Goal: Task Accomplishment & Management: Complete application form

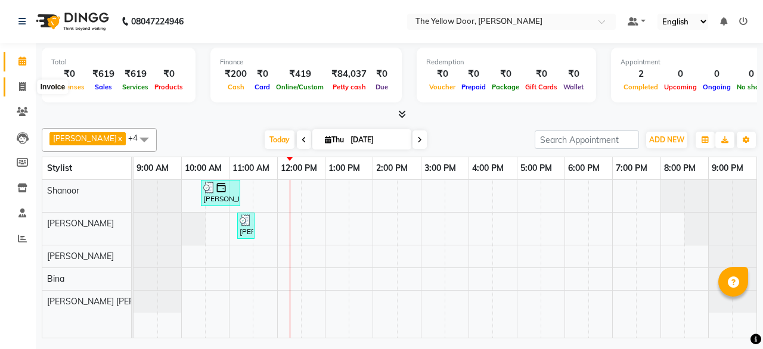
click at [20, 90] on icon at bounding box center [22, 86] width 7 height 9
select select "service"
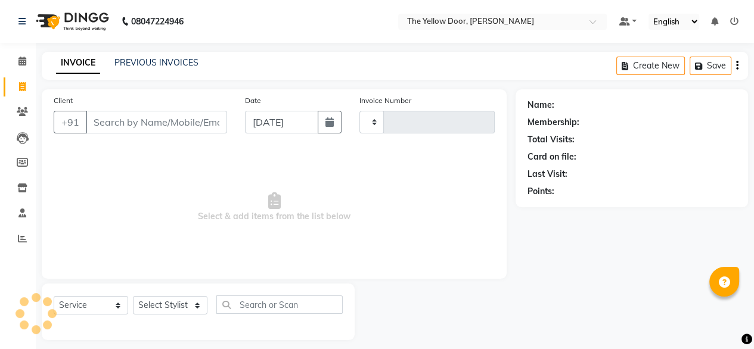
type input "02500"
select select "5650"
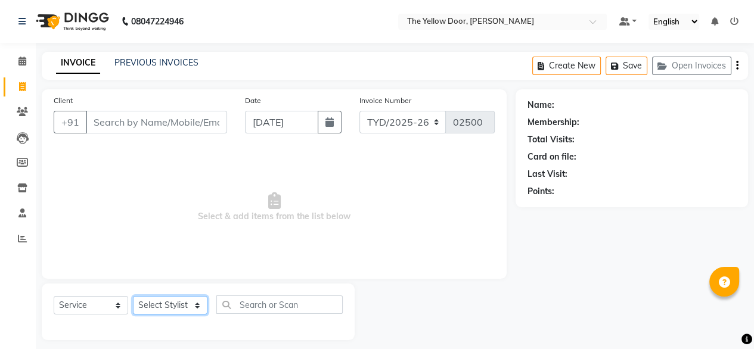
drag, startPoint x: 167, startPoint y: 306, endPoint x: 153, endPoint y: 272, distance: 37.1
click at [153, 272] on div "Client +91 Date [DATE] Invoice Number TYD/2025-26 V/[PHONE_NUMBER] Select & add…" at bounding box center [274, 214] width 483 height 251
select select "36569"
click at [133, 297] on select "Select Stylist [PERSON_NAME] [PERSON_NAME] [PERSON_NAME] Housekeeping Manager […" at bounding box center [170, 305] width 75 height 18
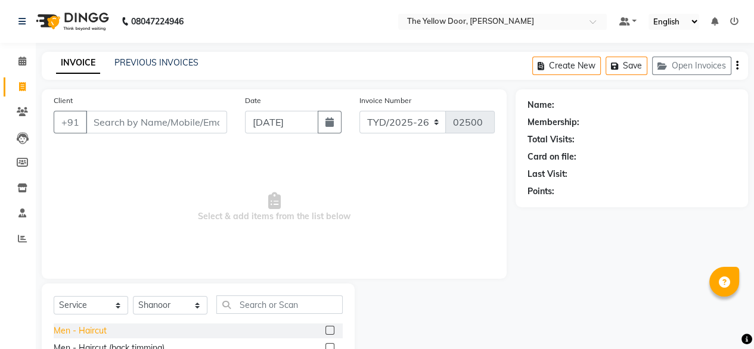
click at [92, 328] on div "Men - Haircut" at bounding box center [80, 331] width 53 height 13
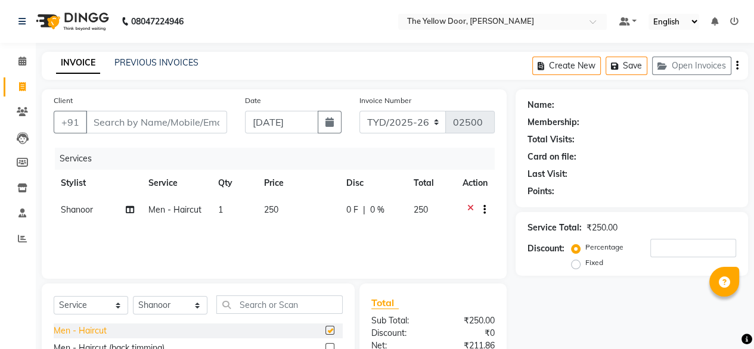
checkbox input "false"
click at [239, 299] on input "text" at bounding box center [279, 305] width 126 height 18
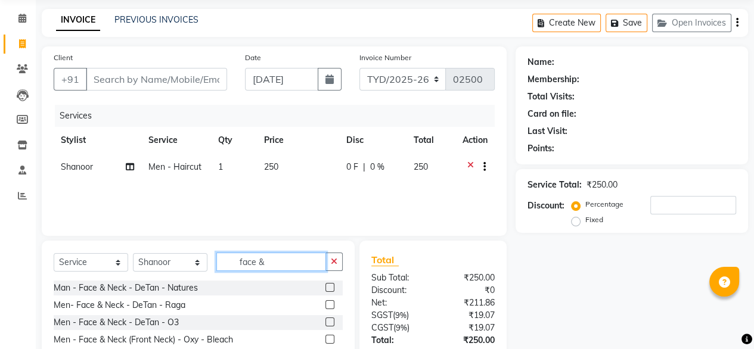
scroll to position [45, 0]
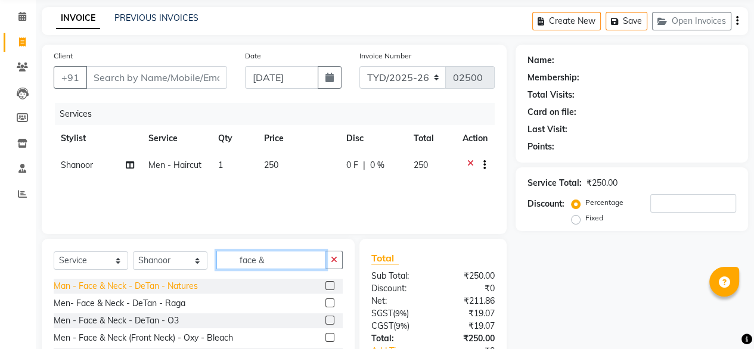
type input "face &"
click at [187, 282] on div "Man - Face & Neck - DeTan - Natures" at bounding box center [126, 286] width 144 height 13
checkbox input "false"
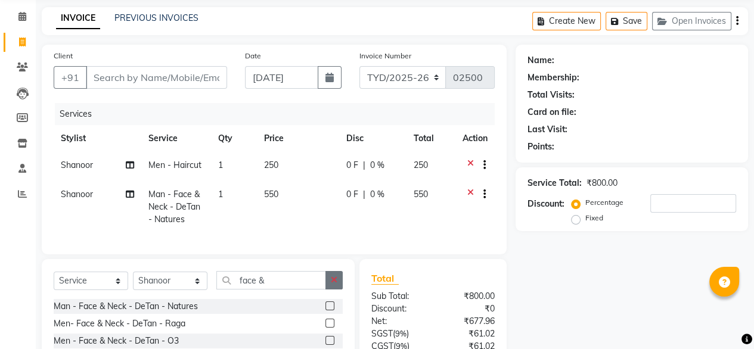
click at [331, 290] on button "button" at bounding box center [333, 280] width 17 height 18
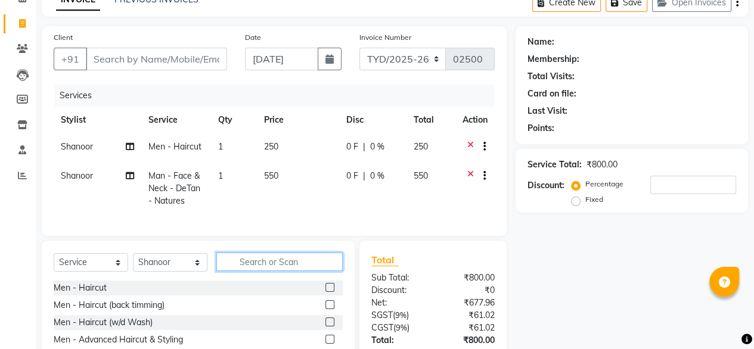
scroll to position [0, 0]
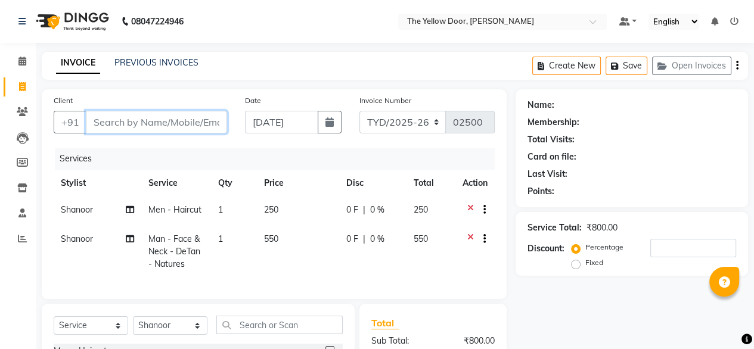
click at [178, 129] on input "Client" at bounding box center [156, 122] width 141 height 23
type input "8"
type input "0"
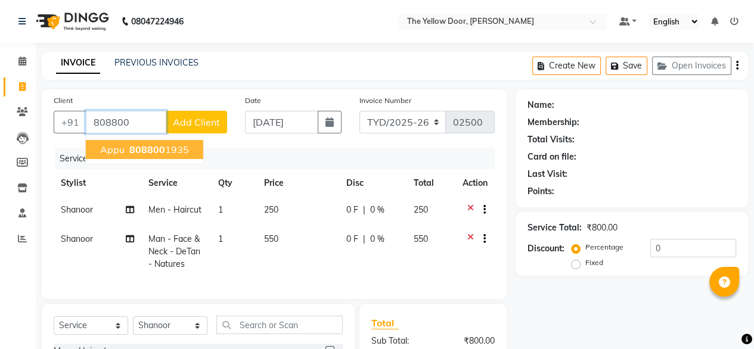
click at [150, 148] on span "808800" at bounding box center [147, 150] width 36 height 12
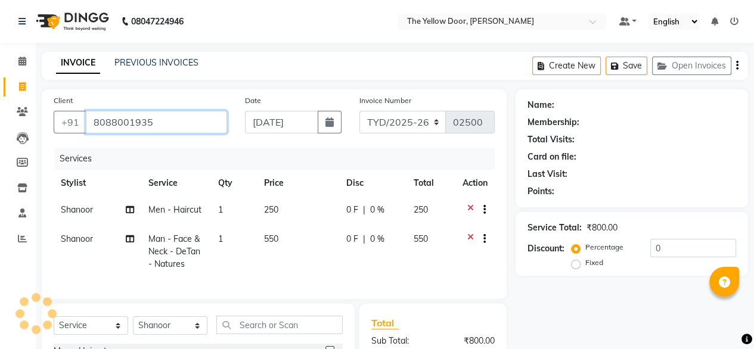
type input "8088001935"
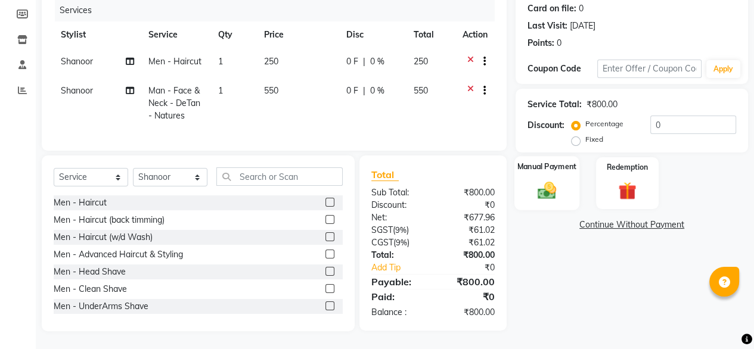
scroll to position [157, 0]
click at [536, 185] on img at bounding box center [547, 189] width 30 height 21
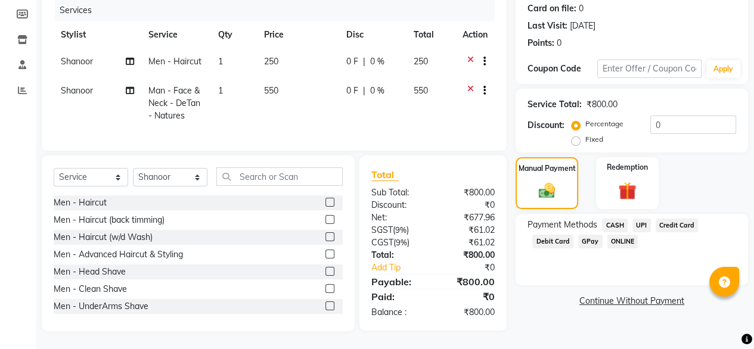
click at [638, 219] on span "UPI" at bounding box center [641, 226] width 18 height 14
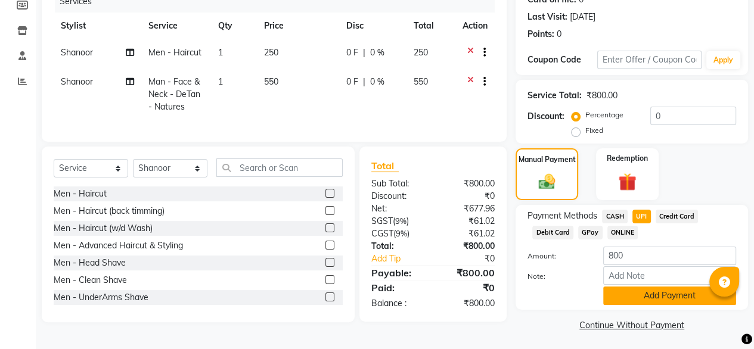
click at [640, 289] on button "Add Payment" at bounding box center [669, 296] width 133 height 18
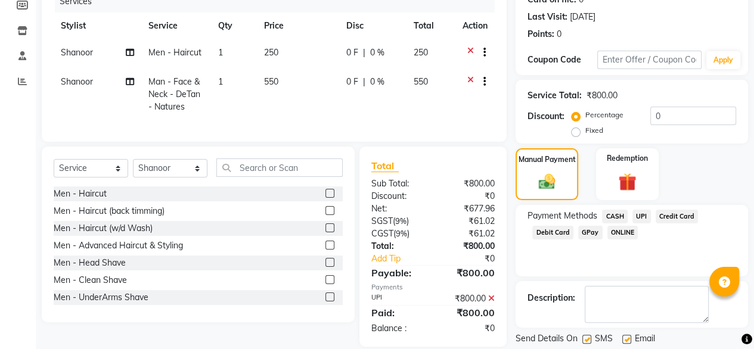
scroll to position [194, 0]
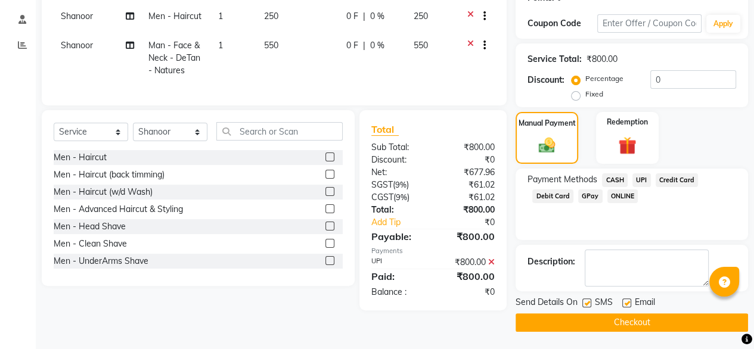
click at [489, 266] on icon at bounding box center [491, 262] width 7 height 8
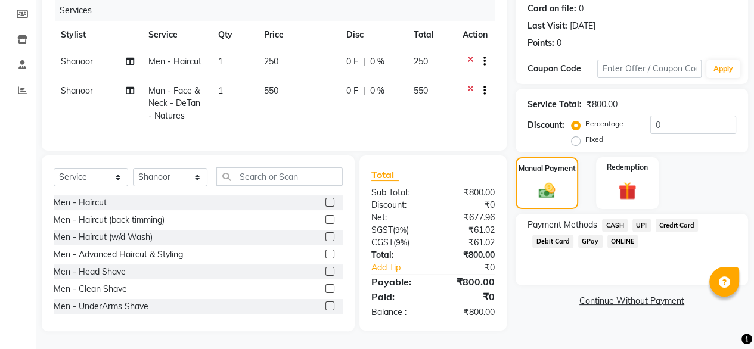
click at [608, 219] on span "CASH" at bounding box center [615, 226] width 26 height 14
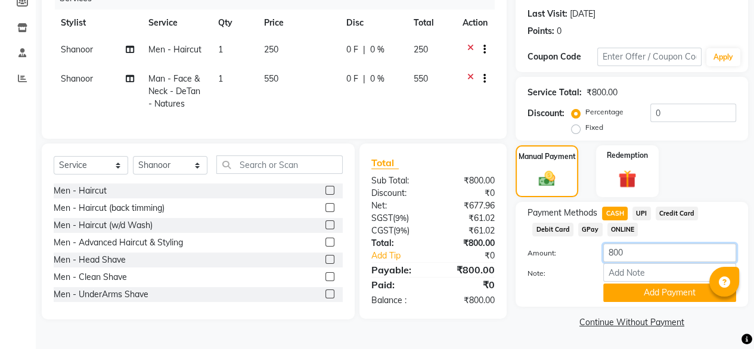
click at [632, 260] on input "800" at bounding box center [669, 253] width 133 height 18
type input "8"
type input "500"
click at [625, 294] on button "Add Payment" at bounding box center [669, 293] width 133 height 18
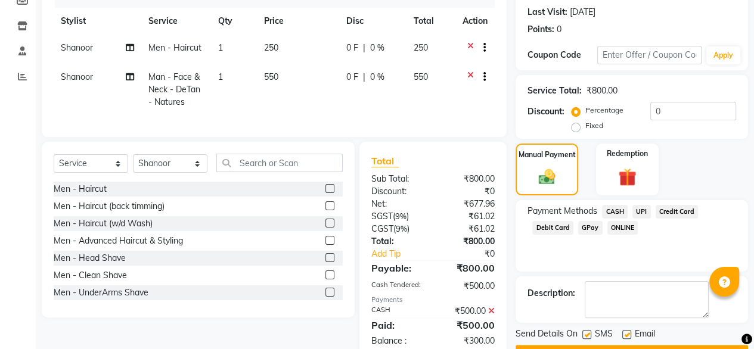
click at [644, 210] on span "UPI" at bounding box center [641, 212] width 18 height 14
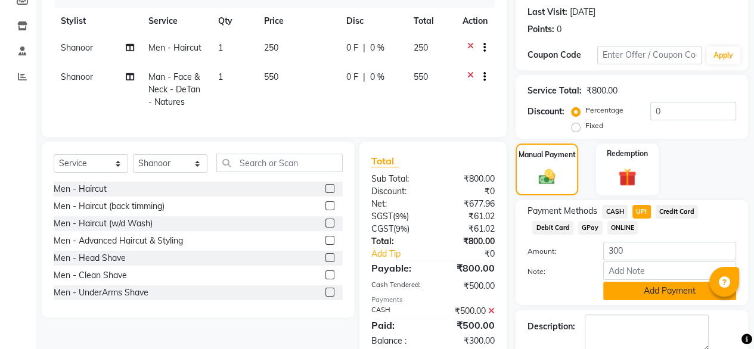
click at [634, 288] on button "Add Payment" at bounding box center [669, 291] width 133 height 18
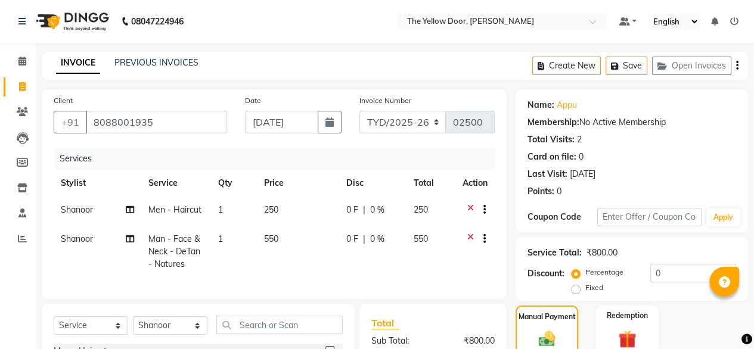
scroll to position [212, 0]
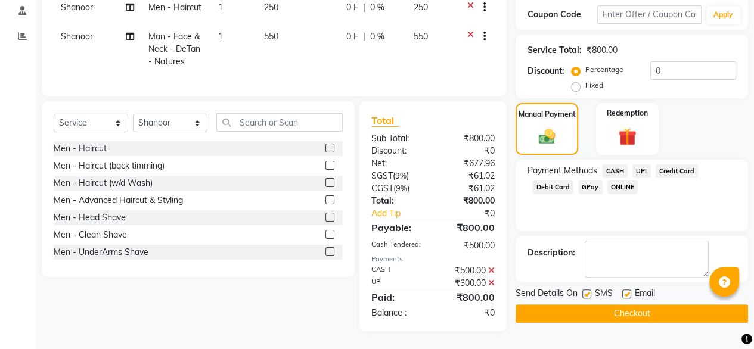
click at [554, 311] on button "Checkout" at bounding box center [632, 314] width 232 height 18
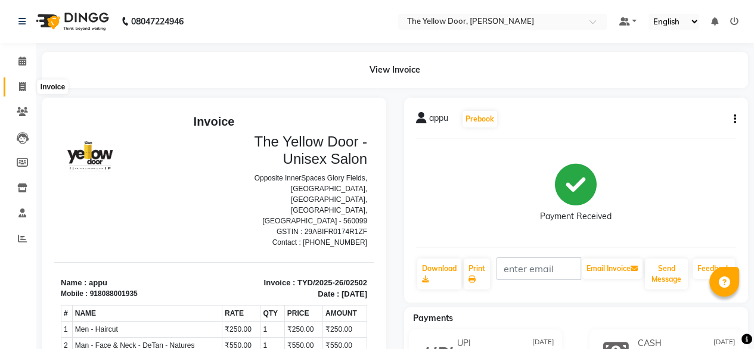
click at [21, 89] on icon at bounding box center [22, 86] width 7 height 9
select select "service"
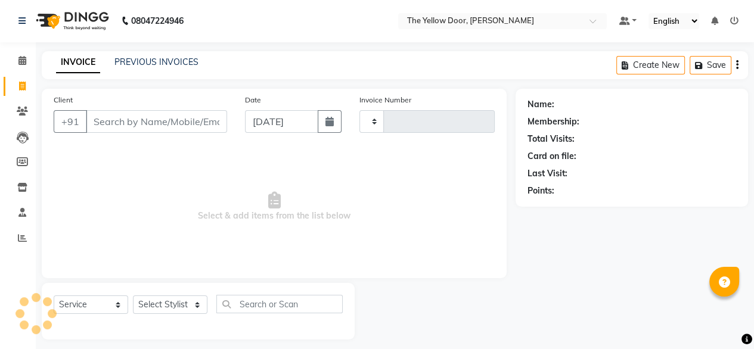
scroll to position [10, 0]
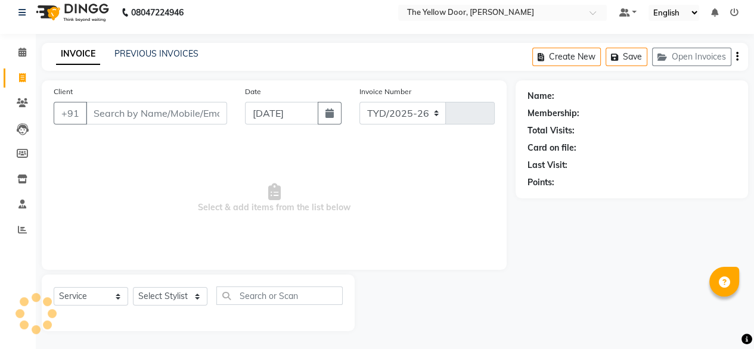
select select "5650"
type input "02503"
click at [164, 293] on select "Select Stylist" at bounding box center [170, 296] width 75 height 18
click at [164, 293] on select "Select Stylist [PERSON_NAME] [PERSON_NAME] [PERSON_NAME] Housekeeping Manager […" at bounding box center [170, 296] width 75 height 18
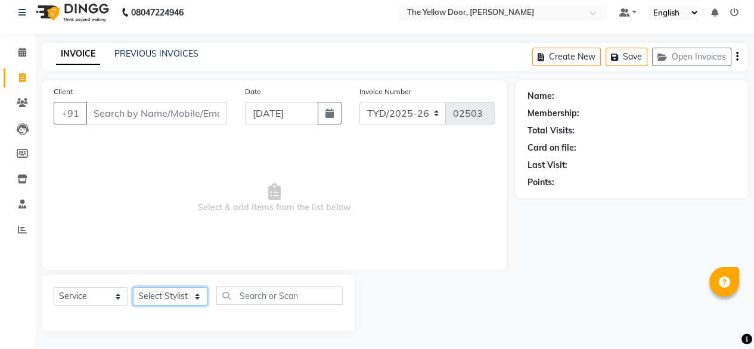
select select "67915"
click at [133, 287] on select "Select Stylist [PERSON_NAME] [PERSON_NAME] [PERSON_NAME] Housekeeping Manager […" at bounding box center [170, 296] width 75 height 18
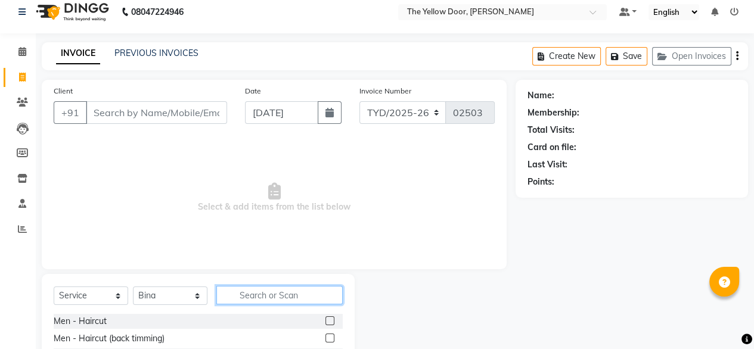
click at [269, 294] on input "text" at bounding box center [279, 295] width 126 height 18
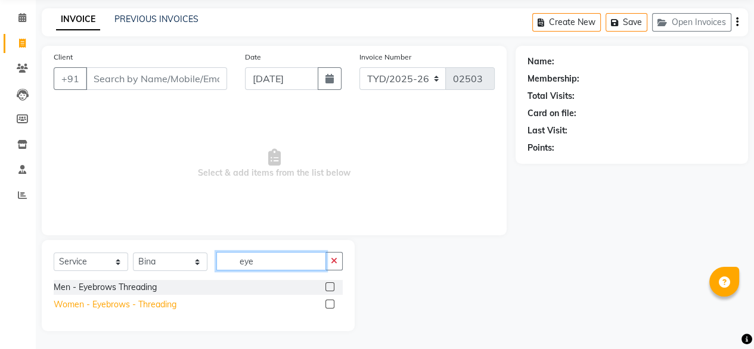
type input "eye"
click at [105, 299] on div "Women - Eyebrows - Threading" at bounding box center [115, 305] width 123 height 13
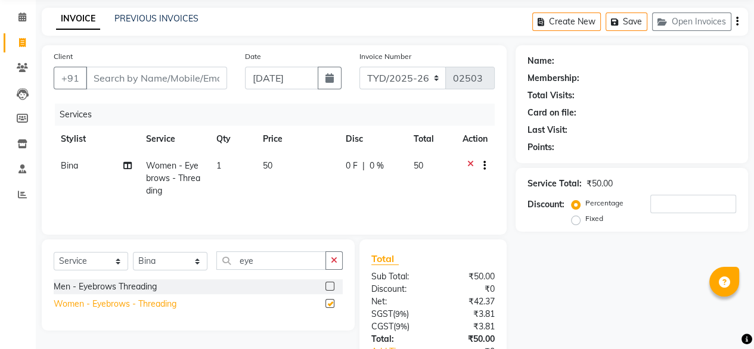
checkbox input "false"
click at [330, 260] on button "button" at bounding box center [333, 261] width 17 height 18
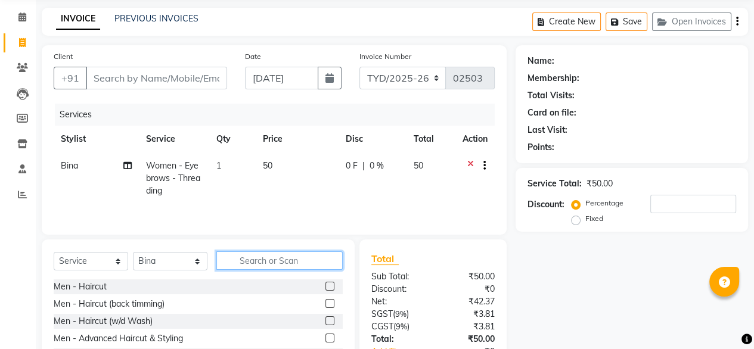
click at [294, 259] on input "text" at bounding box center [279, 261] width 126 height 18
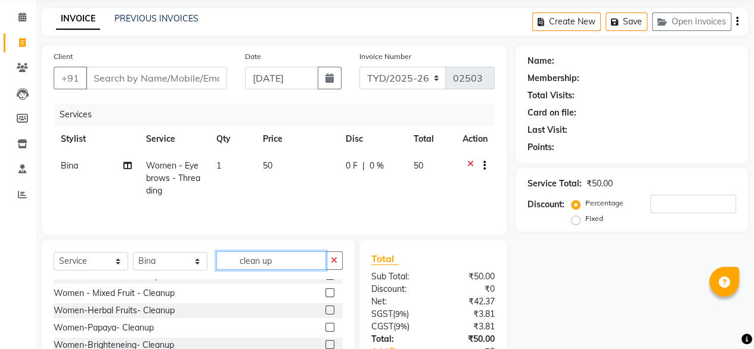
scroll to position [219, 0]
type input "clean up"
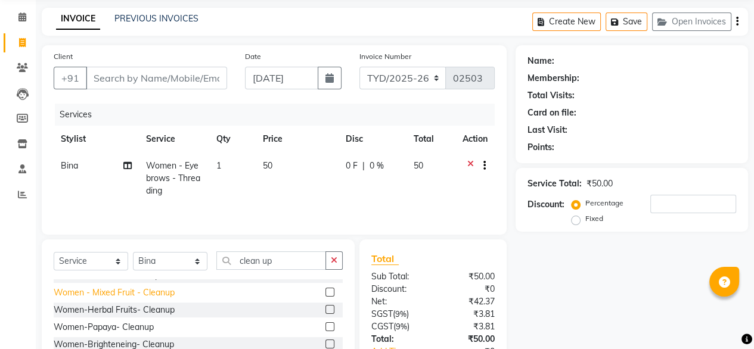
click at [122, 296] on div "Women - Mixed Fruit - Cleanup" at bounding box center [114, 293] width 121 height 13
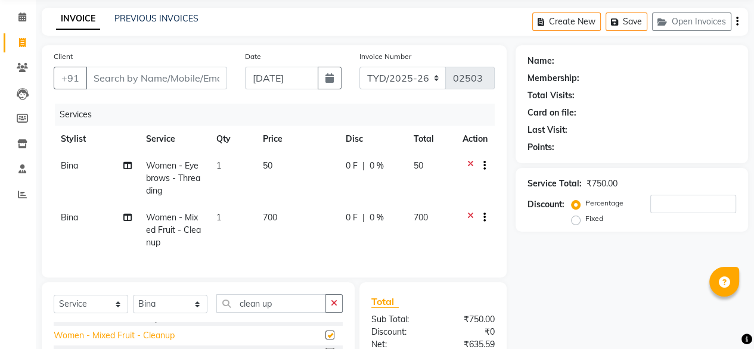
checkbox input "false"
click at [336, 308] on button "button" at bounding box center [333, 303] width 17 height 18
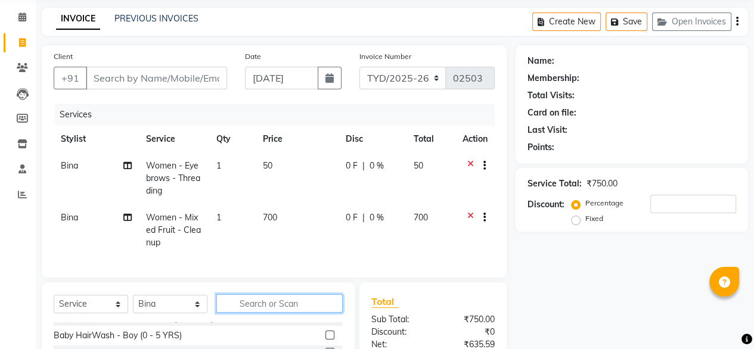
click at [291, 308] on input "text" at bounding box center [279, 303] width 126 height 18
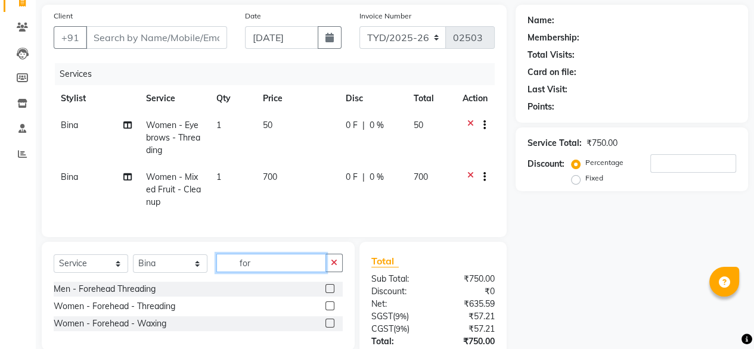
scroll to position [87, 0]
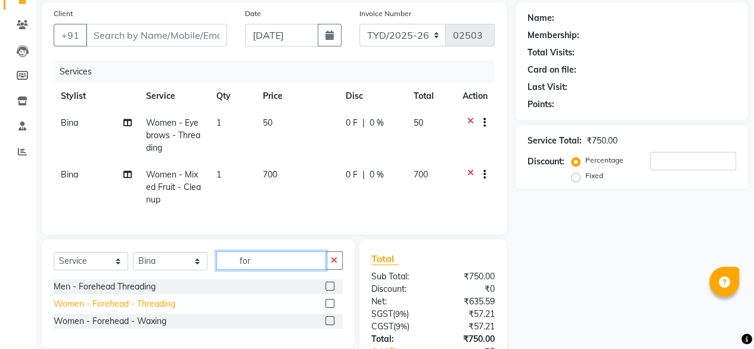
type input "for"
click at [107, 311] on div "Women - Forehead - Threading" at bounding box center [115, 304] width 122 height 13
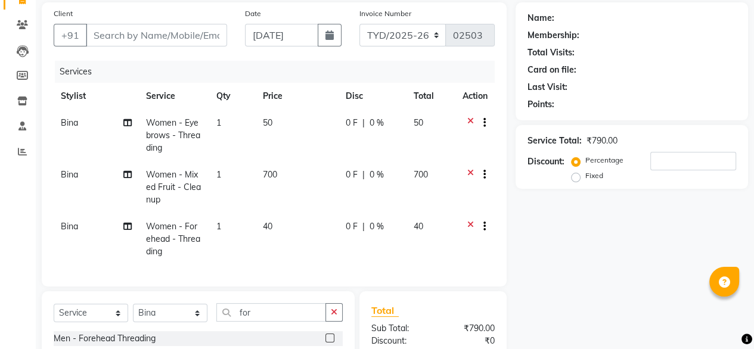
checkbox input "false"
click at [177, 39] on input "Client" at bounding box center [156, 35] width 141 height 23
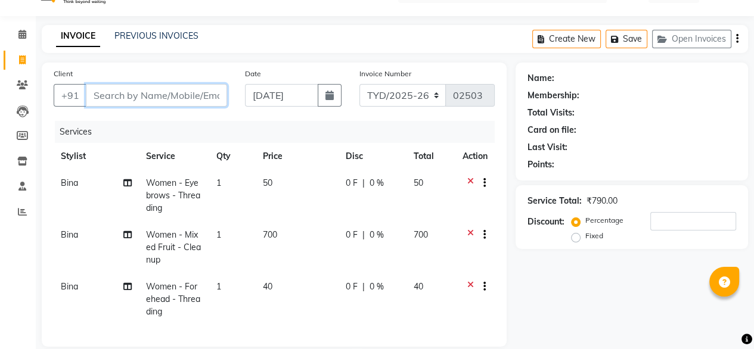
scroll to position [27, 0]
click at [116, 96] on input "Client" at bounding box center [156, 94] width 141 height 23
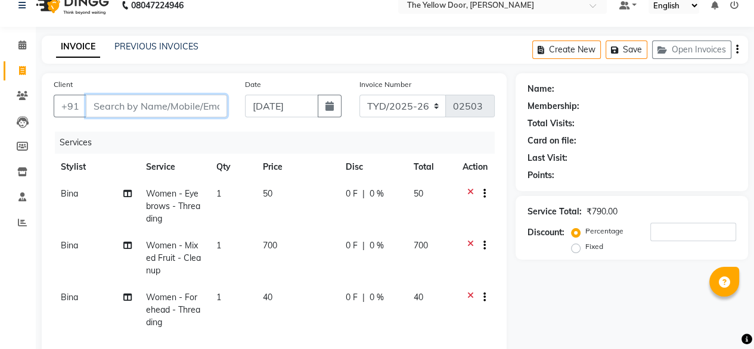
scroll to position [0, 0]
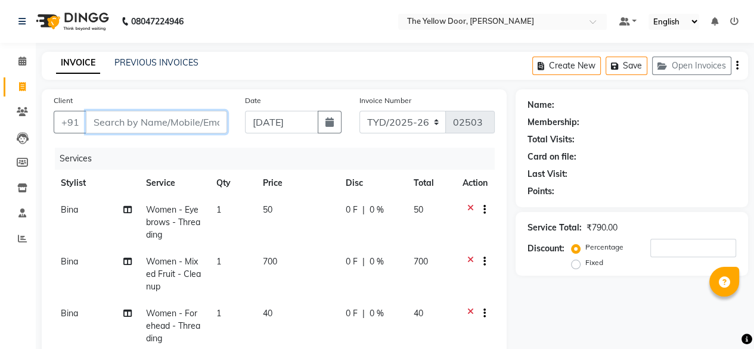
click at [148, 122] on input "Client" at bounding box center [156, 122] width 141 height 23
click at [145, 124] on input "Client" at bounding box center [156, 122] width 141 height 23
type input "9"
type input "0"
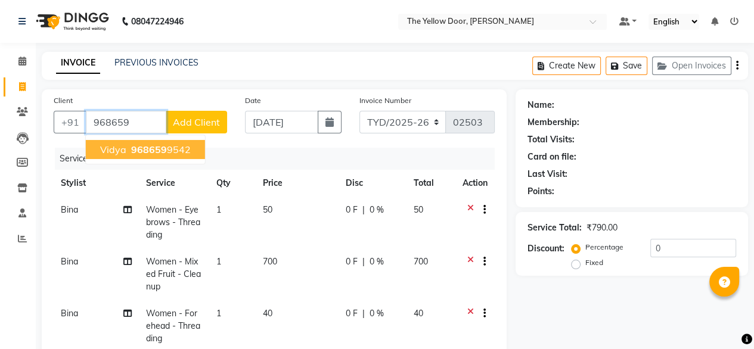
click at [131, 151] on span "968659" at bounding box center [149, 150] width 36 height 12
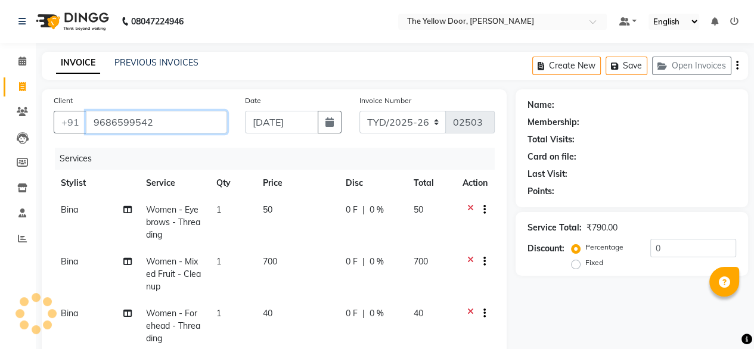
type input "9686599542"
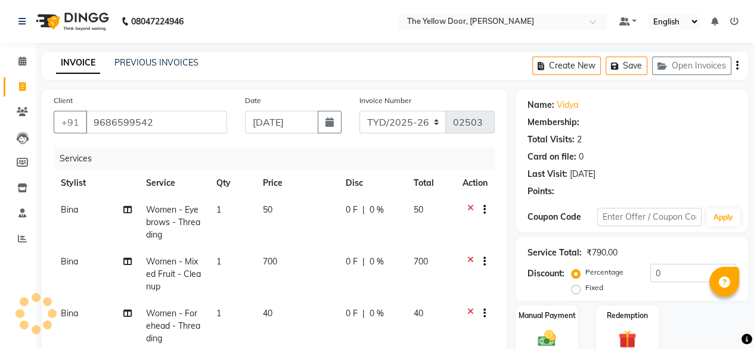
radio input "false"
radio input "true"
select select "1: Object"
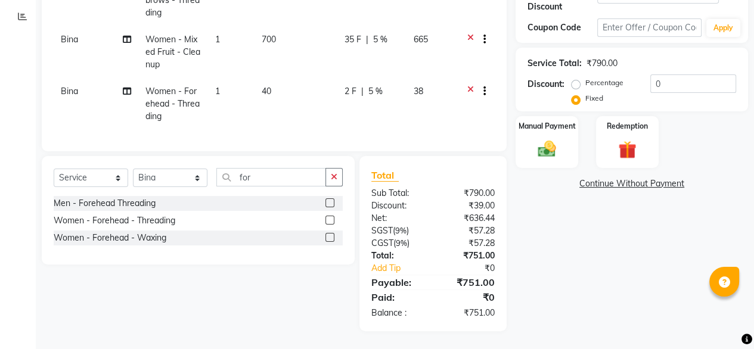
scroll to position [232, 0]
click at [551, 138] on img at bounding box center [547, 148] width 30 height 21
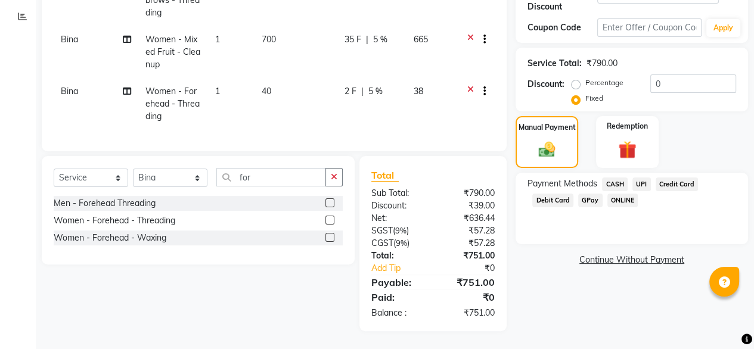
click at [640, 178] on span "UPI" at bounding box center [641, 185] width 18 height 14
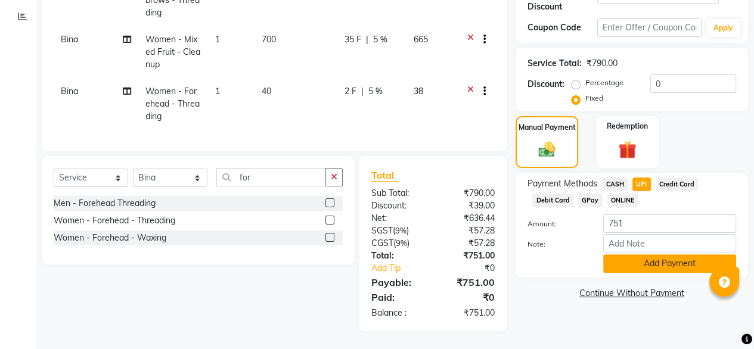
click at [667, 255] on button "Add Payment" at bounding box center [669, 264] width 133 height 18
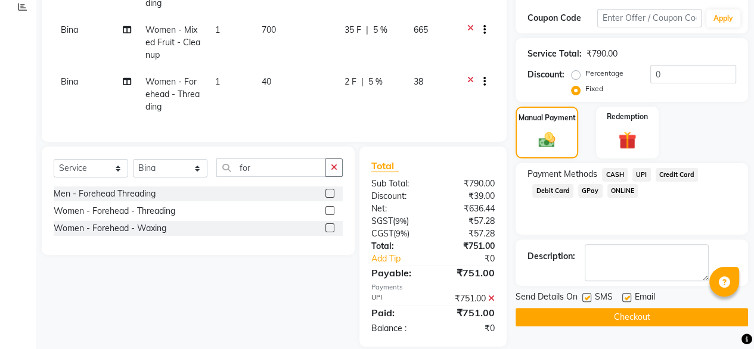
scroll to position [257, 0]
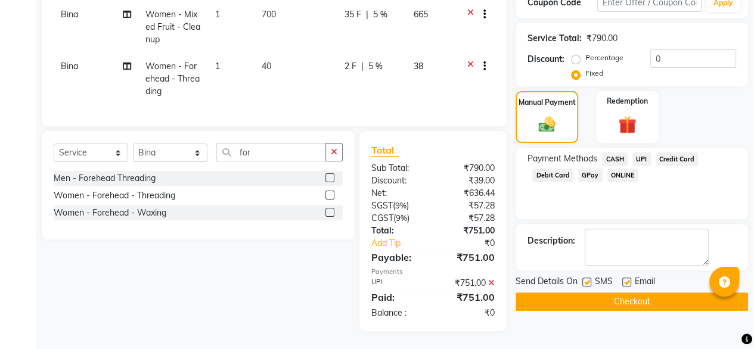
click at [628, 293] on button "Checkout" at bounding box center [632, 302] width 232 height 18
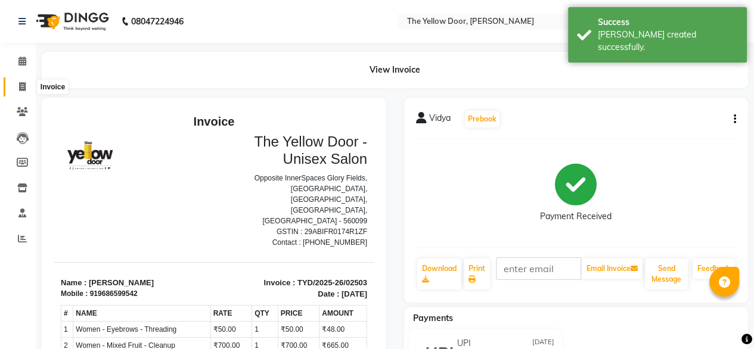
click at [22, 82] on icon at bounding box center [22, 86] width 7 height 9
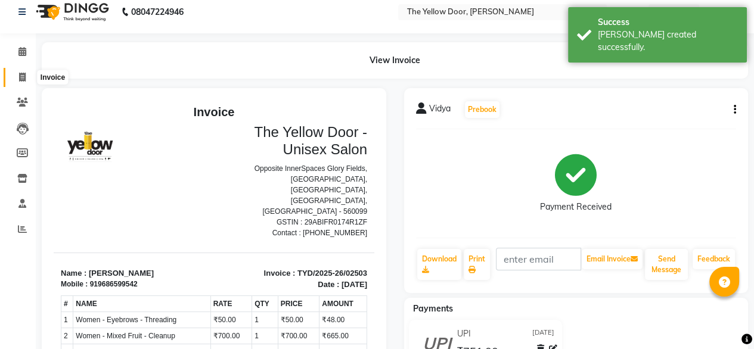
select select "service"
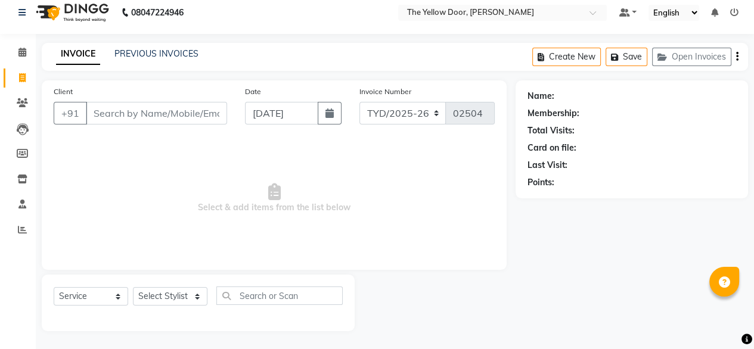
click at [186, 116] on input "Client" at bounding box center [156, 113] width 141 height 23
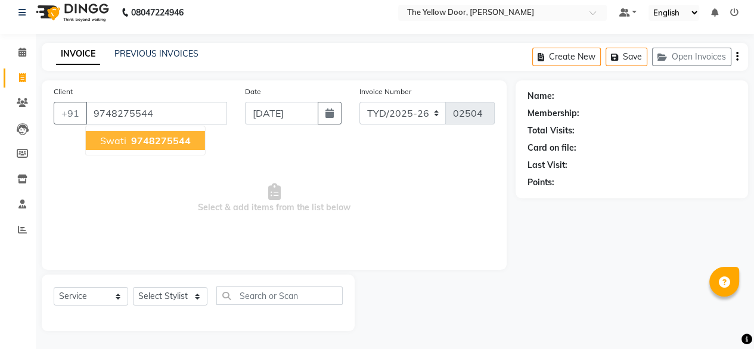
type input "9748275544"
select select "1: Object"
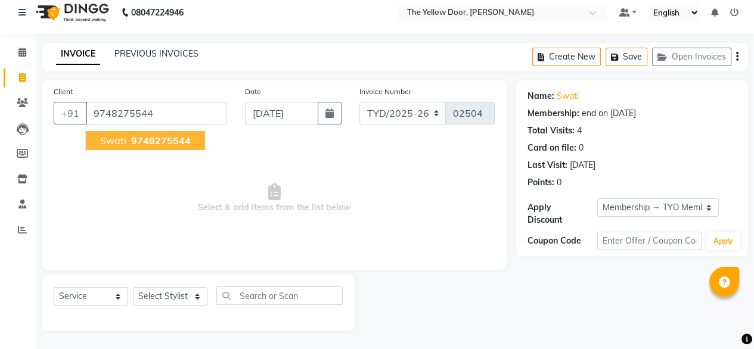
click at [185, 144] on span "9748275544" at bounding box center [161, 141] width 60 height 12
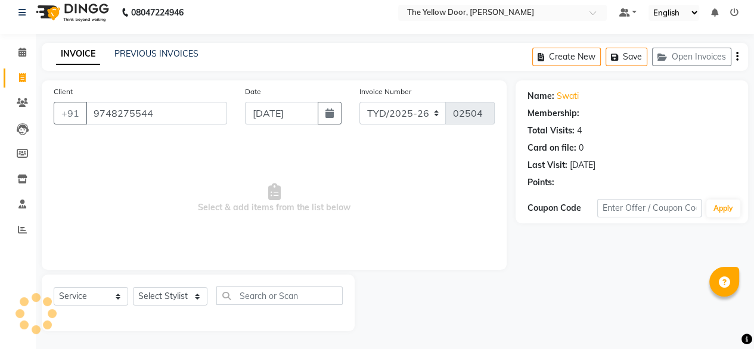
select select "1: Object"
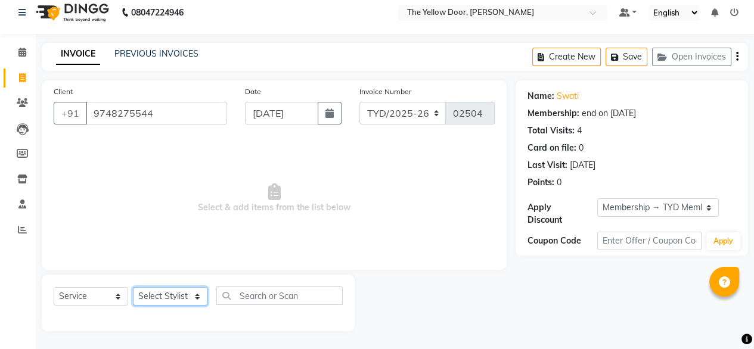
click at [166, 303] on select "Select Stylist [PERSON_NAME] [PERSON_NAME] [PERSON_NAME] Housekeeping Manager […" at bounding box center [170, 296] width 75 height 18
select select "41281"
click at [133, 287] on select "Select Stylist [PERSON_NAME] [PERSON_NAME] [PERSON_NAME] Housekeeping Manager […" at bounding box center [170, 296] width 75 height 18
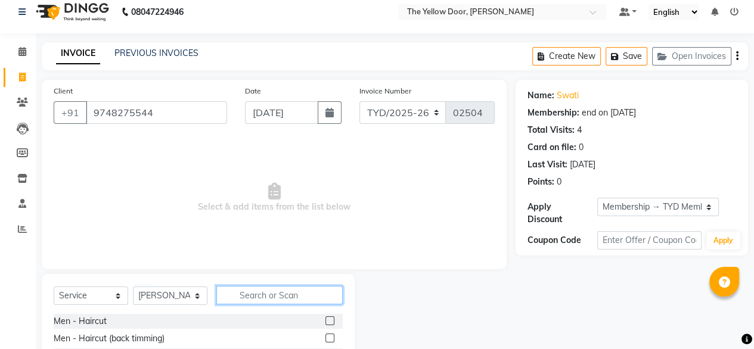
click at [292, 296] on input "text" at bounding box center [279, 295] width 126 height 18
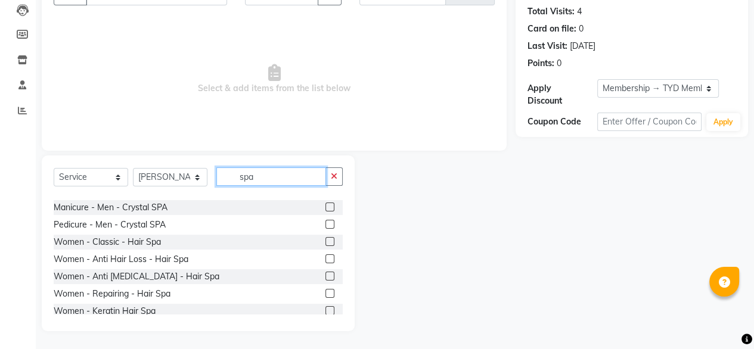
scroll to position [100, 0]
type input "spa"
click at [325, 275] on label at bounding box center [329, 275] width 9 height 9
click at [325, 275] on input "checkbox" at bounding box center [329, 276] width 8 height 8
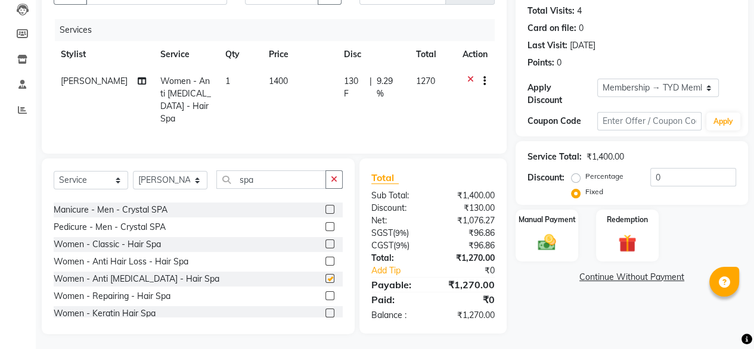
checkbox input "false"
click at [325, 257] on label at bounding box center [329, 261] width 9 height 9
click at [325, 258] on input "checkbox" at bounding box center [329, 262] width 8 height 8
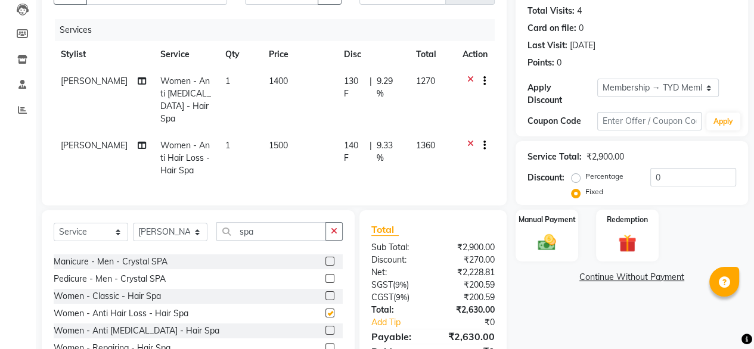
checkbox input "false"
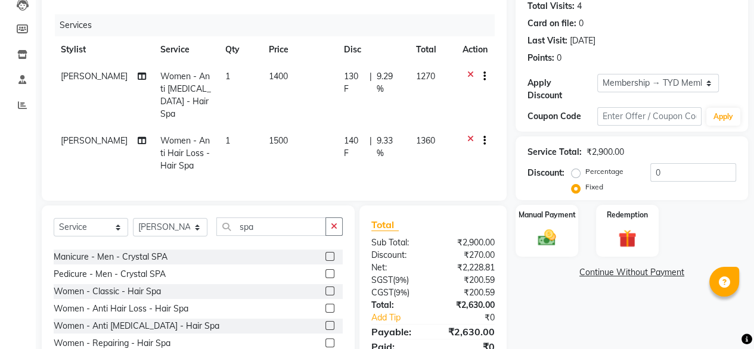
scroll to position [133, 0]
click at [535, 229] on img at bounding box center [547, 238] width 30 height 21
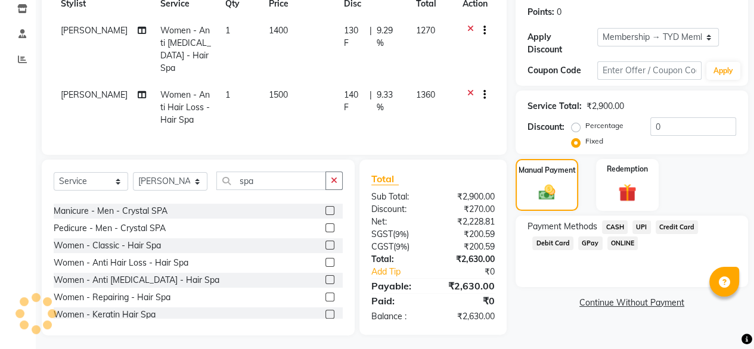
scroll to position [181, 0]
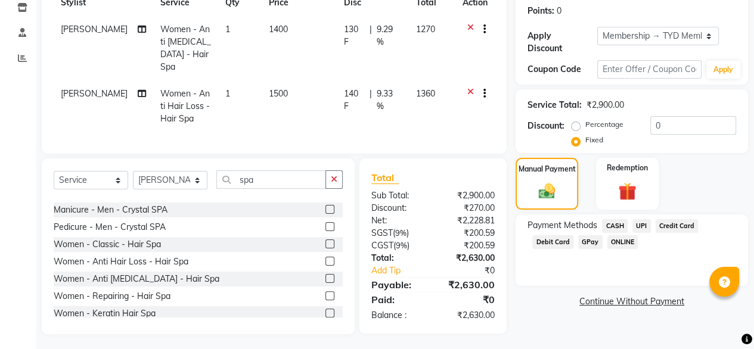
click at [641, 219] on span "UPI" at bounding box center [641, 226] width 18 height 14
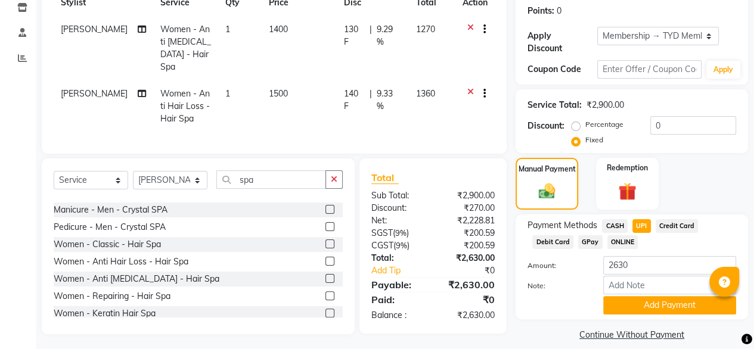
scroll to position [185, 0]
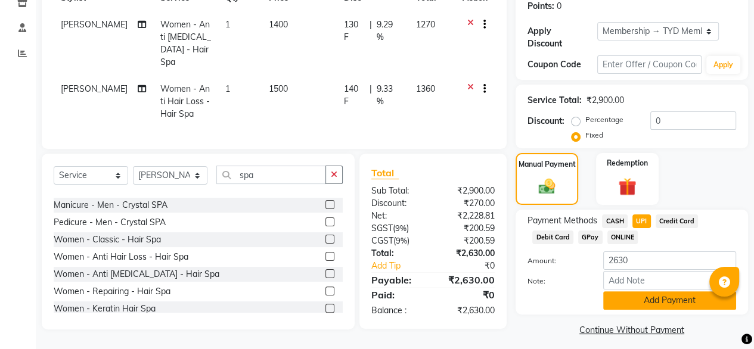
click at [662, 293] on button "Add Payment" at bounding box center [669, 300] width 133 height 18
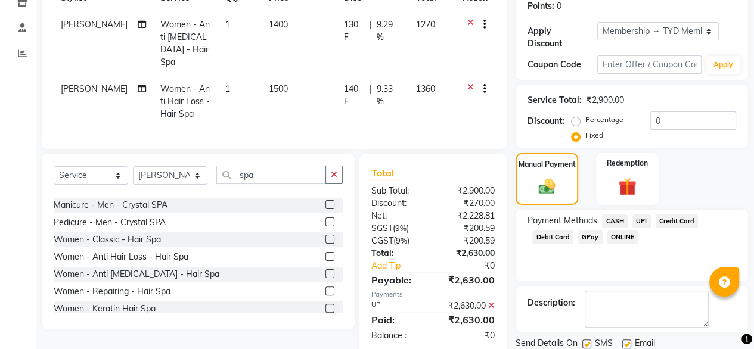
scroll to position [217, 0]
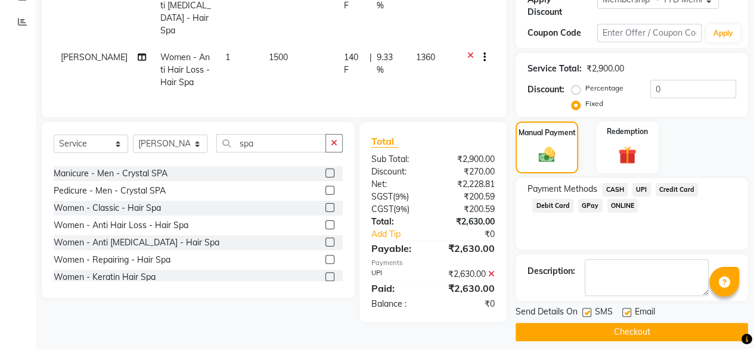
click at [625, 308] on label at bounding box center [626, 312] width 9 height 9
click at [625, 309] on input "checkbox" at bounding box center [626, 313] width 8 height 8
checkbox input "false"
click at [627, 325] on button "Checkout" at bounding box center [632, 332] width 232 height 18
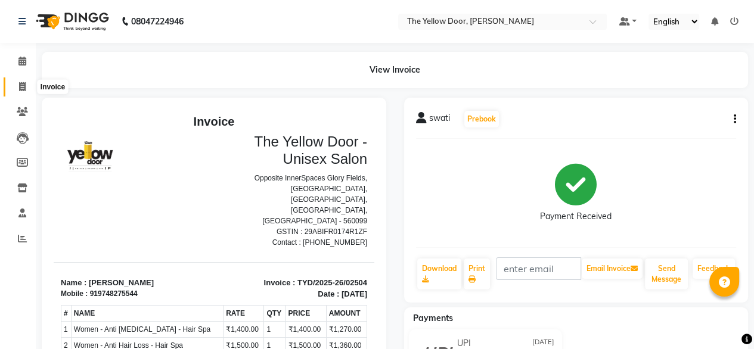
click at [21, 85] on icon at bounding box center [22, 86] width 7 height 9
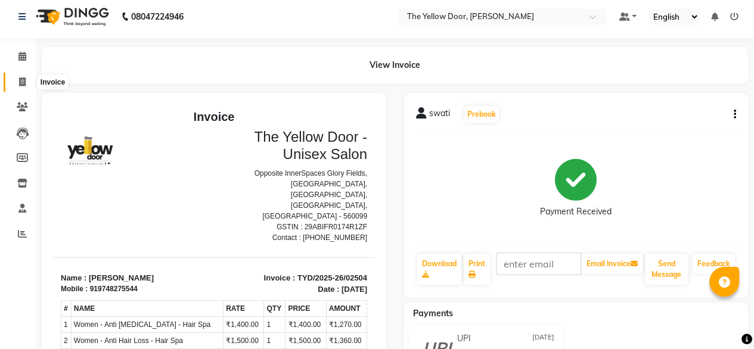
select select "service"
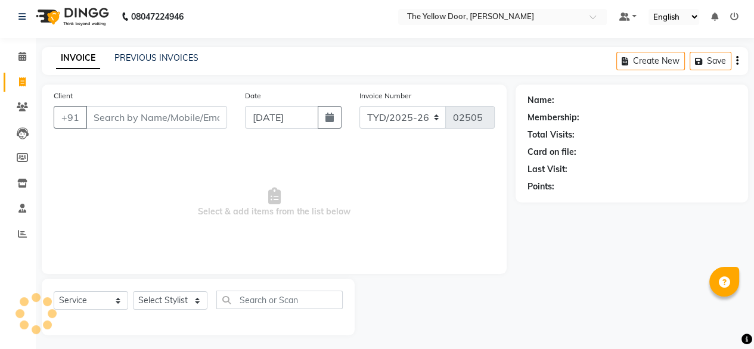
scroll to position [10, 0]
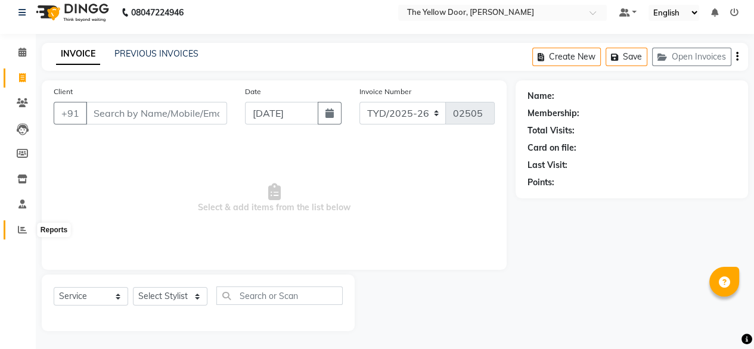
click at [21, 229] on icon at bounding box center [22, 229] width 9 height 9
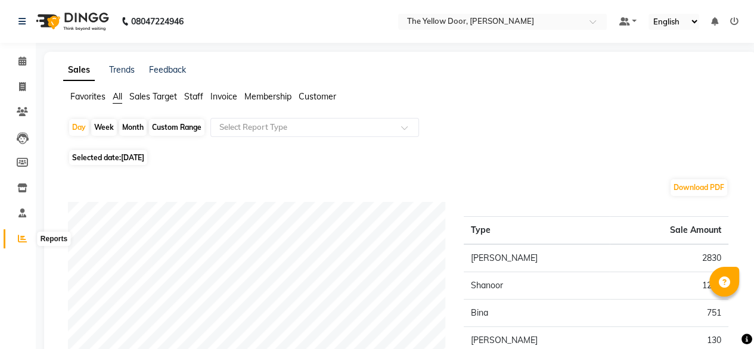
click at [19, 235] on icon at bounding box center [22, 238] width 9 height 9
click at [21, 86] on icon at bounding box center [22, 86] width 7 height 9
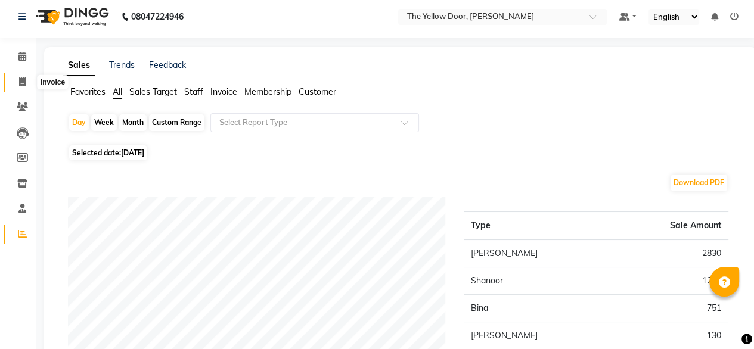
select select "service"
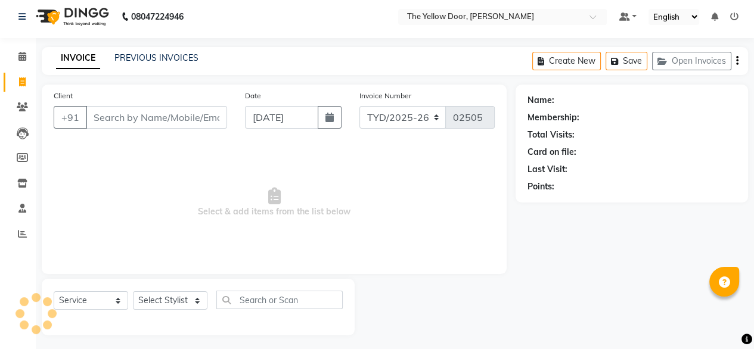
scroll to position [10, 0]
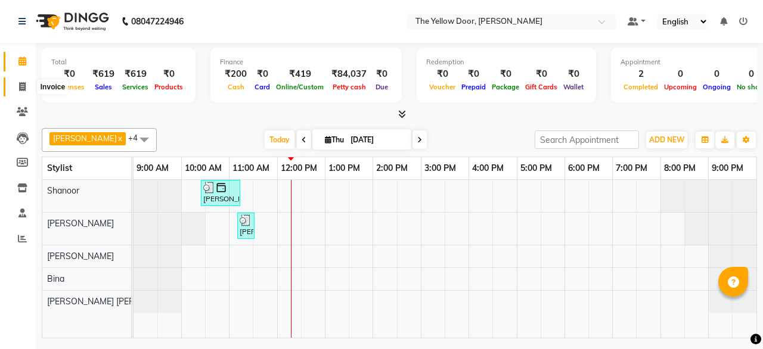
click at [18, 82] on span at bounding box center [22, 87] width 21 height 14
select select "service"
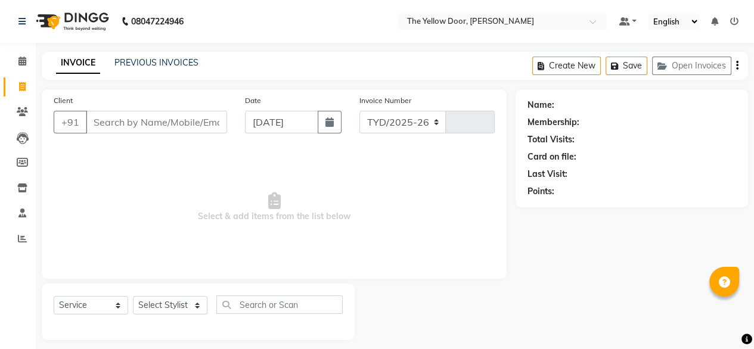
select select "5650"
type input "02500"
drag, startPoint x: 181, startPoint y: 306, endPoint x: 173, endPoint y: 263, distance: 43.7
click at [173, 263] on div "Client +91 Date [DATE] Invoice Number TYD/2025-26 V/[PHONE_NUMBER] Select & add…" at bounding box center [274, 214] width 483 height 251
select select "51707"
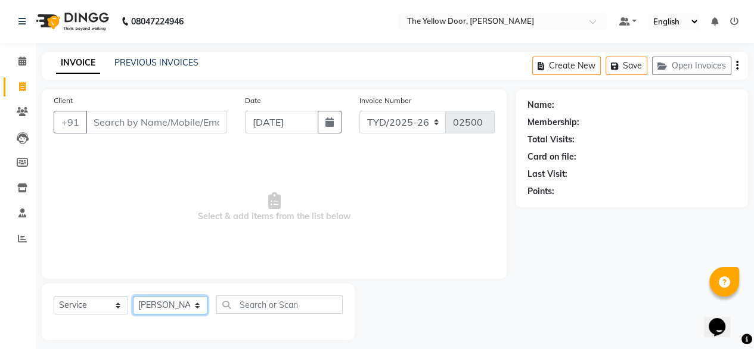
click at [133, 297] on select "Select Stylist [PERSON_NAME] [PERSON_NAME] [PERSON_NAME] Housekeeping Manager […" at bounding box center [170, 305] width 75 height 18
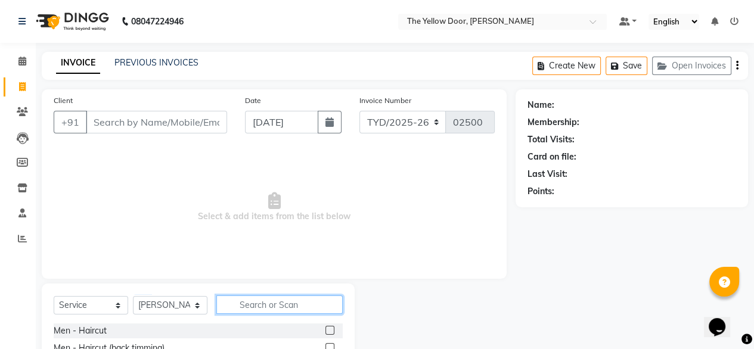
click at [230, 305] on input "text" at bounding box center [279, 305] width 126 height 18
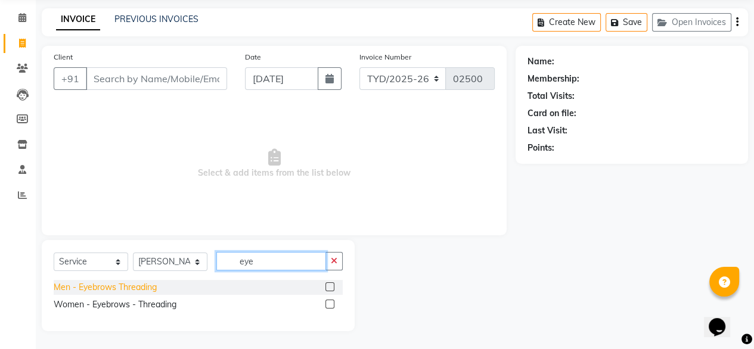
scroll to position [44, 0]
type input "eye"
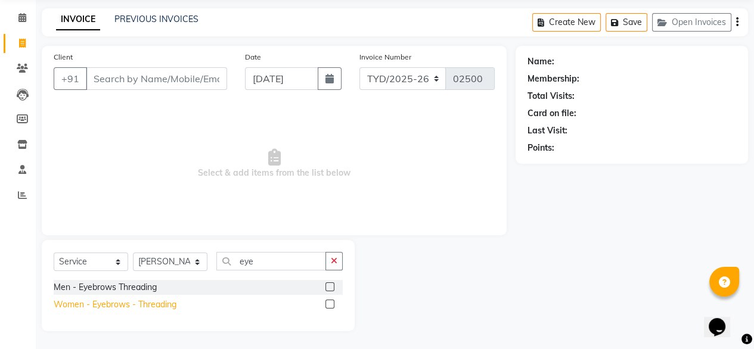
click at [125, 301] on div "Women - Eyebrows - Threading" at bounding box center [115, 305] width 123 height 13
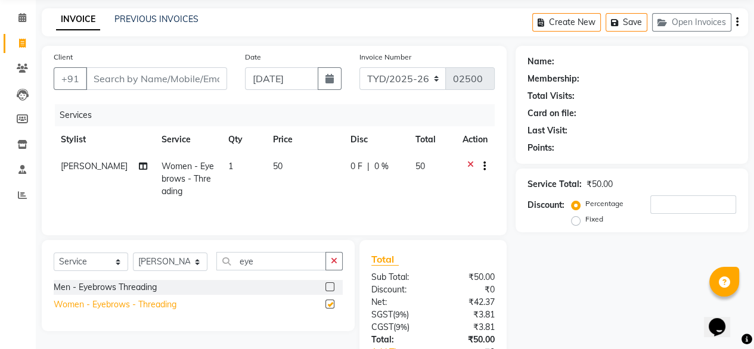
checkbox input "false"
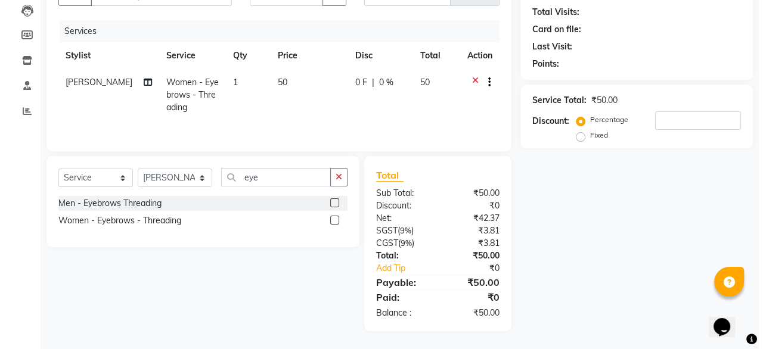
scroll to position [0, 0]
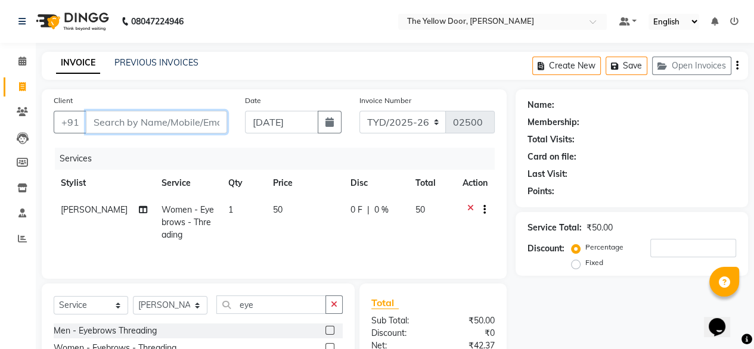
click at [168, 122] on input "Client" at bounding box center [156, 122] width 141 height 23
type input "9"
type input "0"
type input "9047142323"
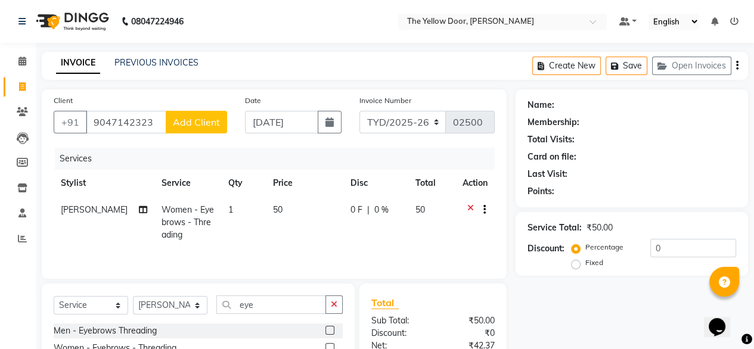
click at [204, 120] on span "Add Client" at bounding box center [196, 122] width 47 height 12
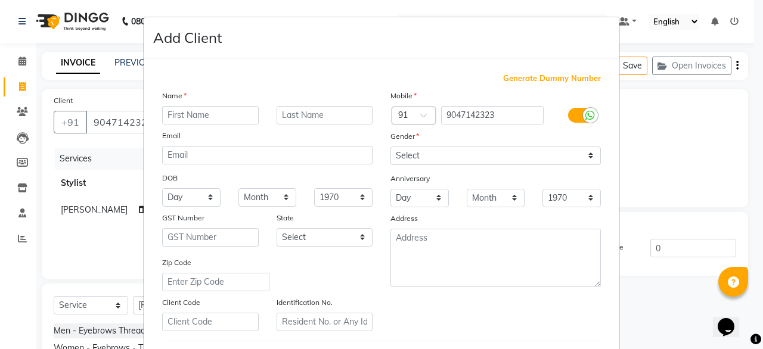
click at [210, 124] on input "text" at bounding box center [210, 115] width 97 height 18
type input "k"
type input "poonkodo"
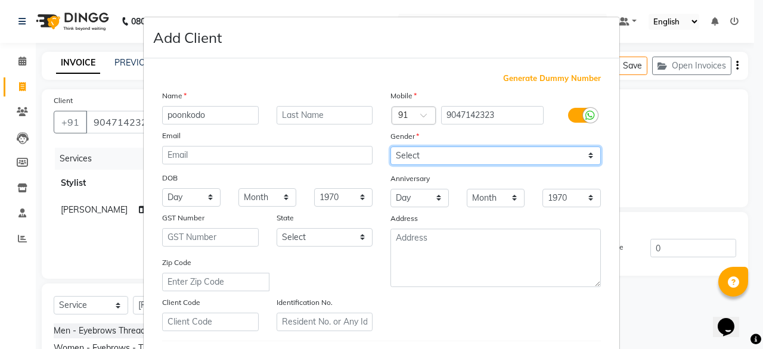
click at [399, 158] on select "Select [DEMOGRAPHIC_DATA] [DEMOGRAPHIC_DATA] Other Prefer Not To Say" at bounding box center [495, 156] width 210 height 18
select select "[DEMOGRAPHIC_DATA]"
click at [390, 147] on select "Select [DEMOGRAPHIC_DATA] [DEMOGRAPHIC_DATA] Other Prefer Not To Say" at bounding box center [495, 156] width 210 height 18
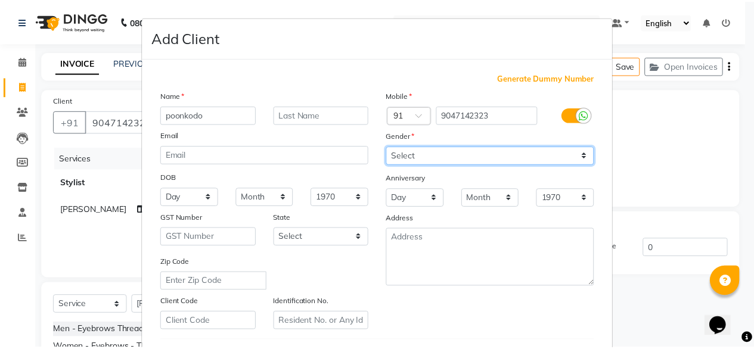
scroll to position [207, 0]
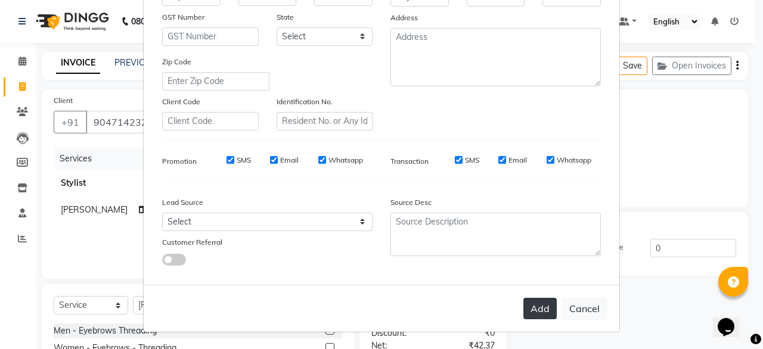
click at [535, 309] on button "Add" at bounding box center [539, 308] width 33 height 21
select select
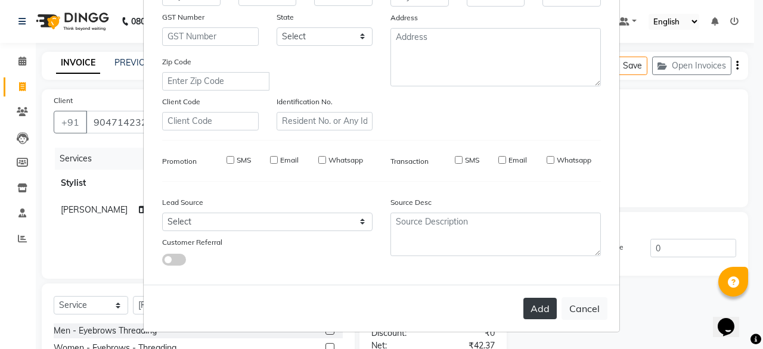
select select
checkbox input "false"
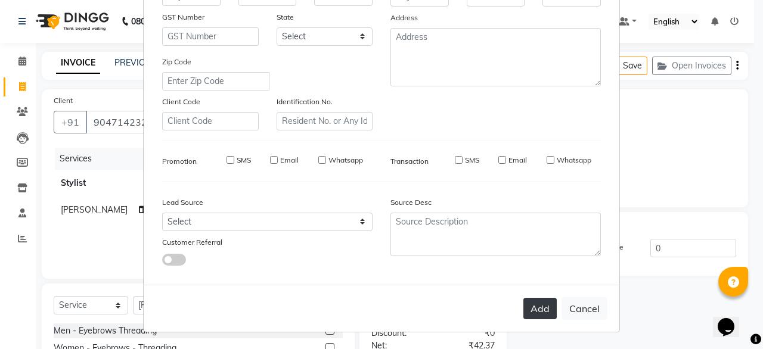
checkbox input "false"
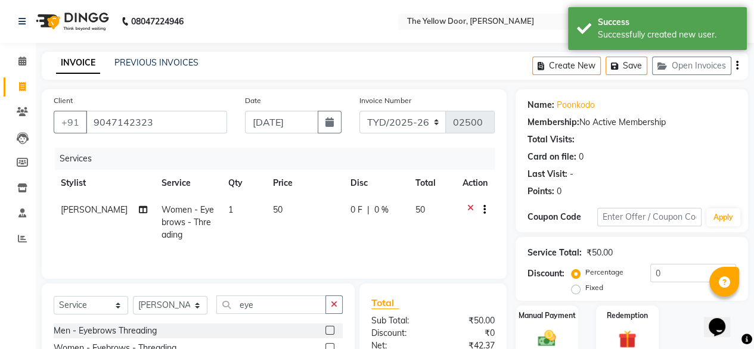
scroll to position [128, 0]
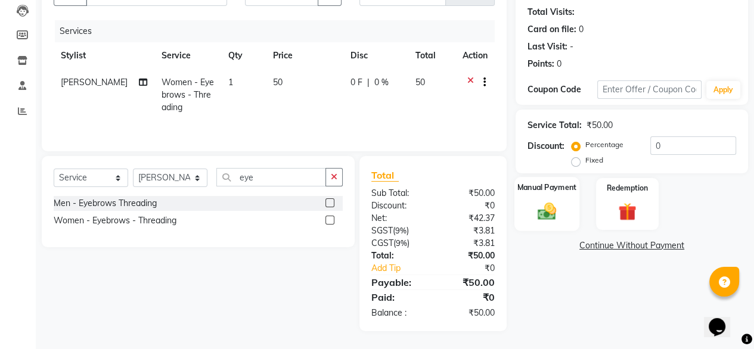
click at [536, 214] on img at bounding box center [547, 210] width 30 height 21
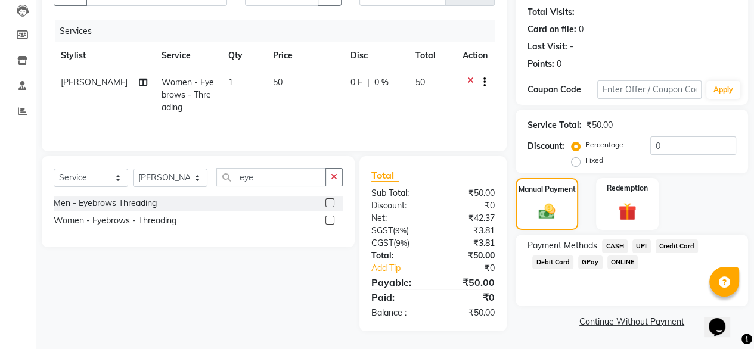
click at [635, 242] on span "UPI" at bounding box center [641, 247] width 18 height 14
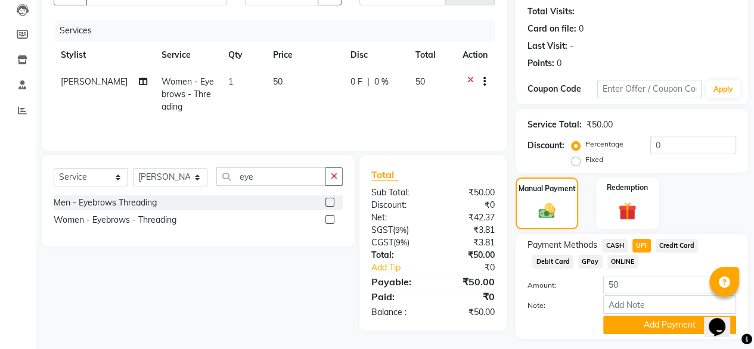
scroll to position [162, 0]
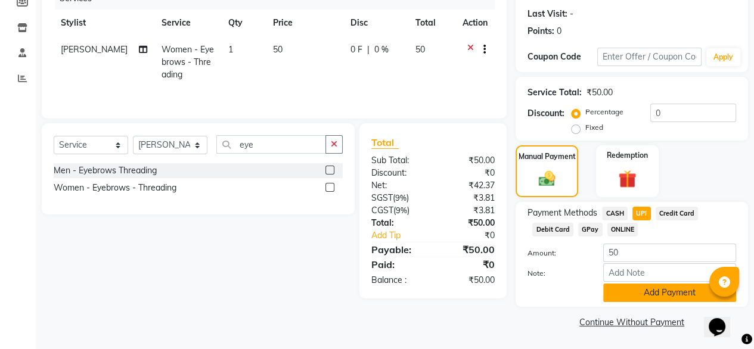
click at [637, 297] on button "Add Payment" at bounding box center [669, 293] width 133 height 18
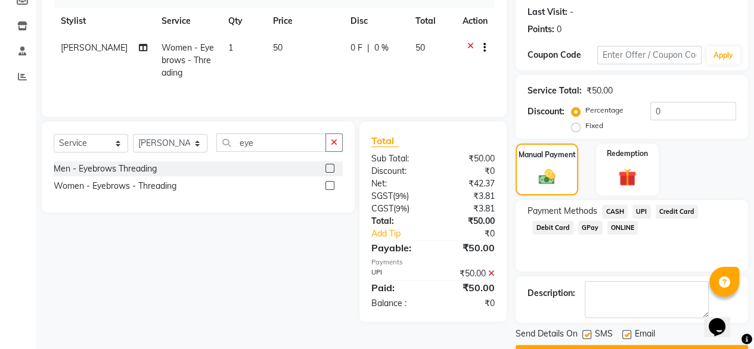
scroll to position [194, 0]
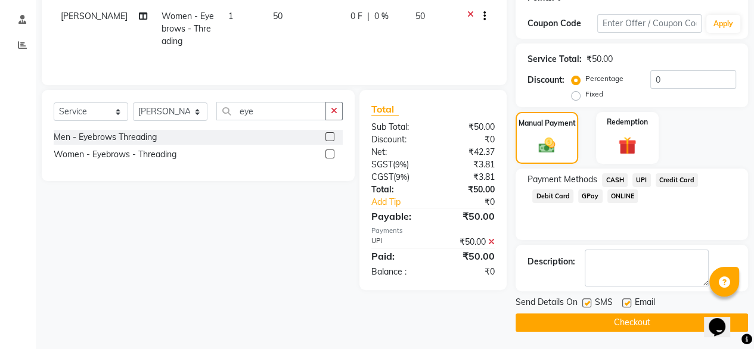
click at [610, 325] on button "Checkout" at bounding box center [632, 323] width 232 height 18
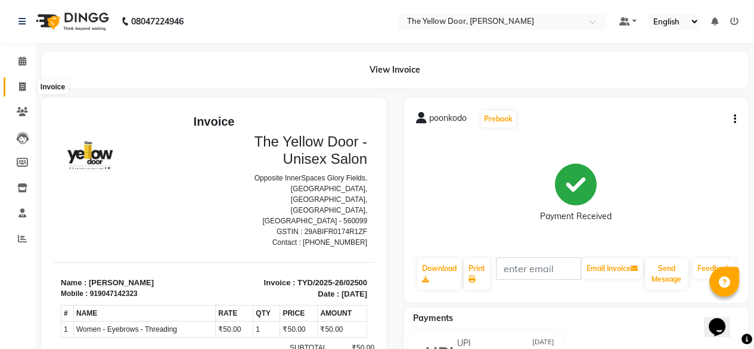
click at [21, 86] on icon at bounding box center [22, 86] width 7 height 9
select select "service"
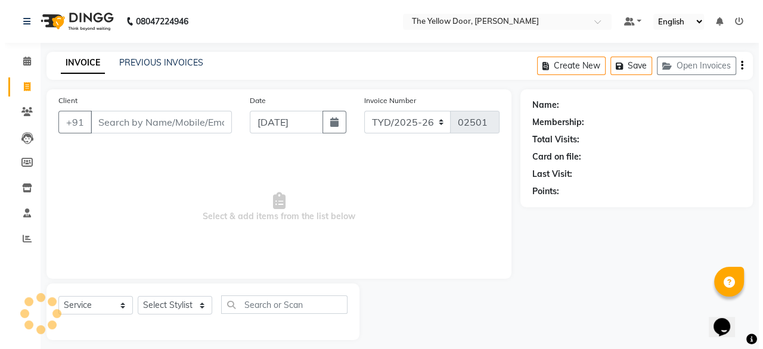
scroll to position [10, 0]
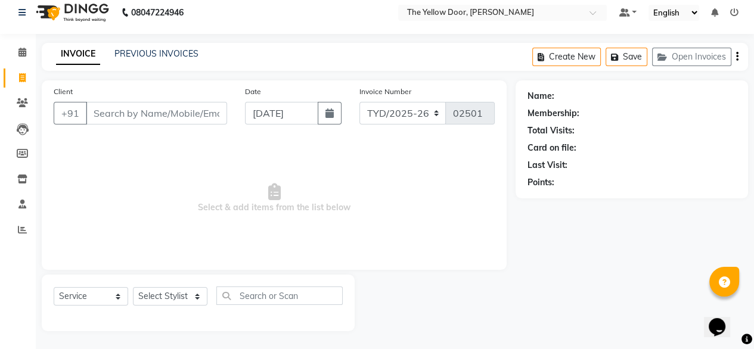
click at [161, 120] on input "Client" at bounding box center [156, 113] width 141 height 23
type input "7396958894"
click at [184, 117] on span "Add Client" at bounding box center [196, 113] width 47 height 12
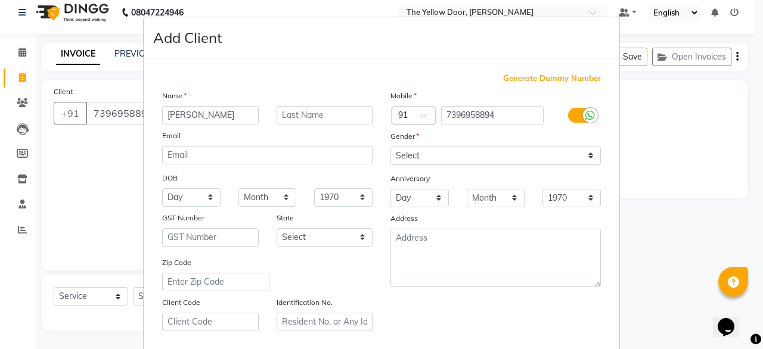
type input "[PERSON_NAME]"
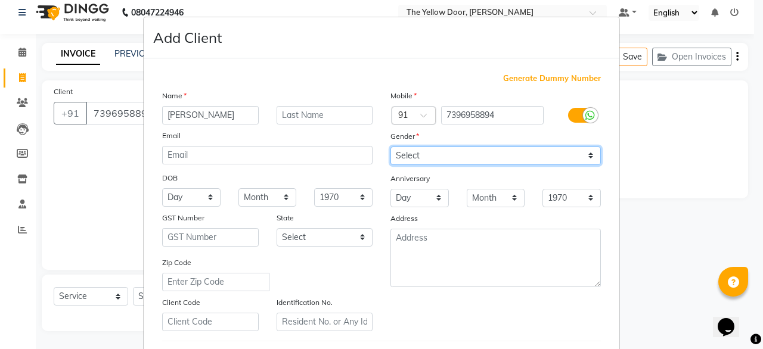
click at [405, 158] on select "Select [DEMOGRAPHIC_DATA] [DEMOGRAPHIC_DATA] Other Prefer Not To Say" at bounding box center [495, 156] width 210 height 18
select select "[DEMOGRAPHIC_DATA]"
click at [390, 147] on select "Select [DEMOGRAPHIC_DATA] [DEMOGRAPHIC_DATA] Other Prefer Not To Say" at bounding box center [495, 156] width 210 height 18
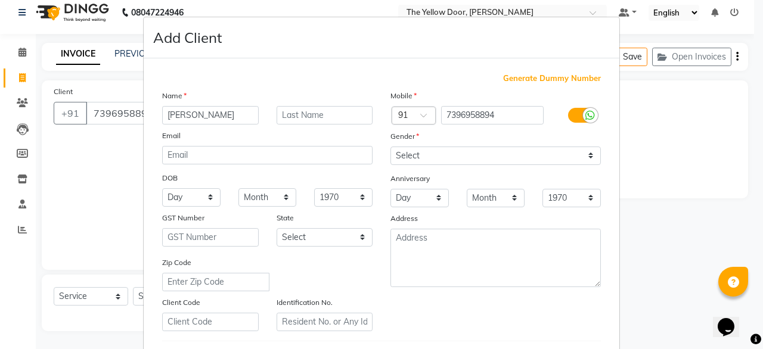
drag, startPoint x: 449, startPoint y: 156, endPoint x: 323, endPoint y: 139, distance: 127.5
click at [323, 139] on div "Email" at bounding box center [267, 137] width 228 height 17
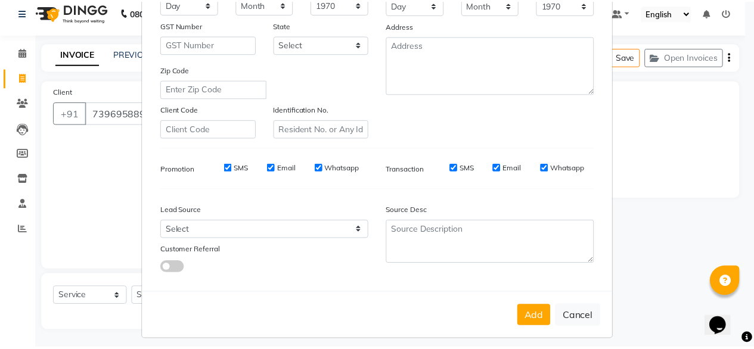
scroll to position [207, 0]
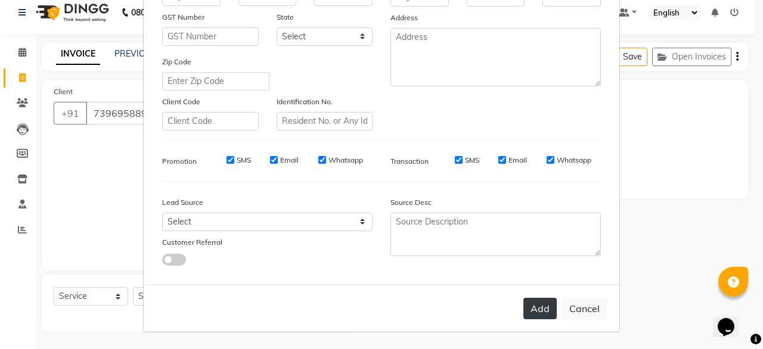
click at [533, 310] on button "Add" at bounding box center [539, 308] width 33 height 21
select select
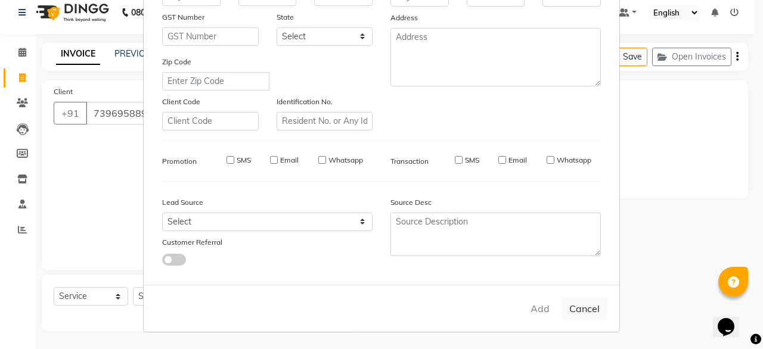
select select
checkbox input "false"
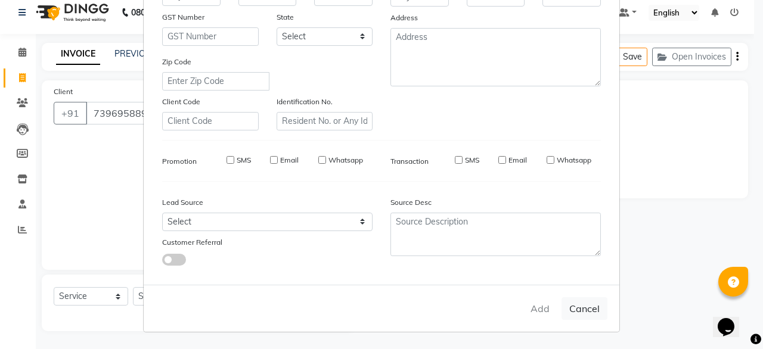
checkbox input "false"
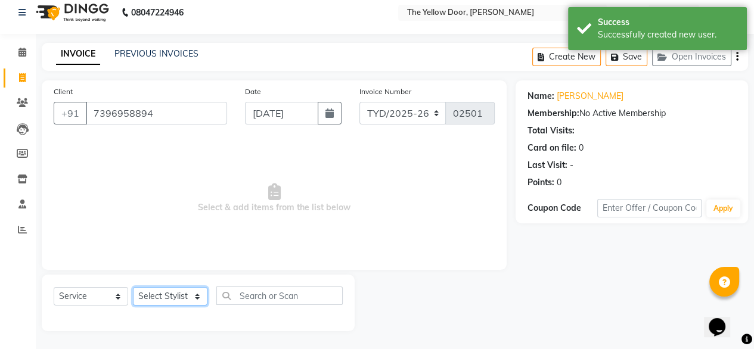
click at [171, 299] on select "Select Stylist [PERSON_NAME] [PERSON_NAME] [PERSON_NAME] Housekeeping Manager […" at bounding box center [170, 296] width 75 height 18
select select "51707"
click at [133, 287] on select "Select Stylist [PERSON_NAME] [PERSON_NAME] [PERSON_NAME] Housekeeping Manager […" at bounding box center [170, 296] width 75 height 18
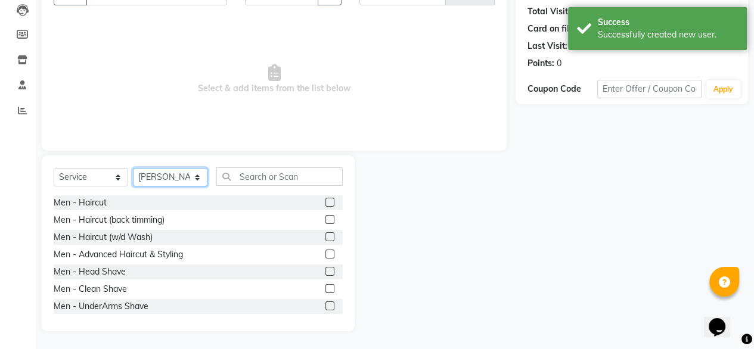
scroll to position [129, 0]
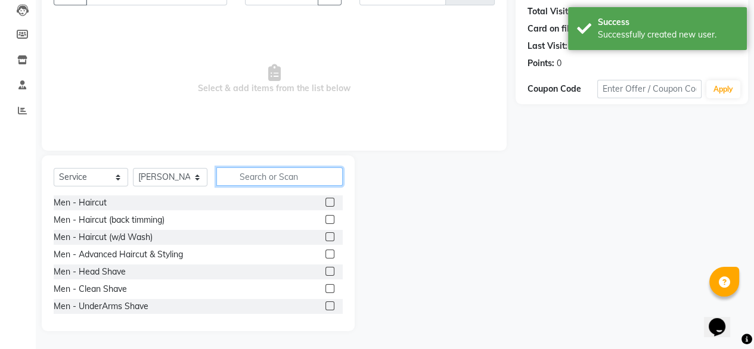
click at [257, 178] on input "text" at bounding box center [279, 176] width 126 height 18
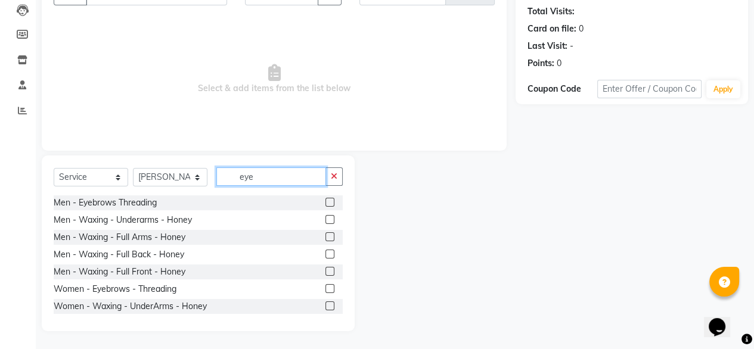
scroll to position [44, 0]
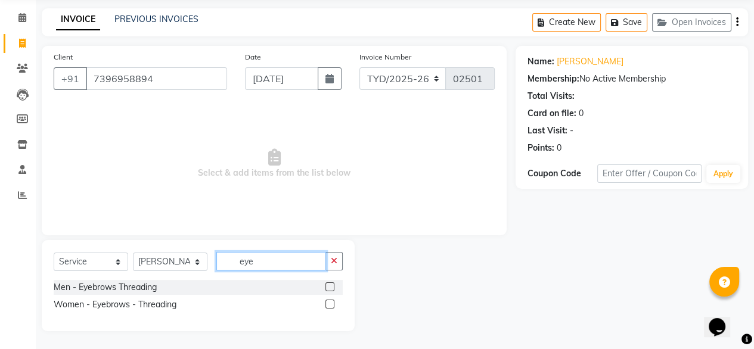
type input "eye"
click at [329, 303] on label at bounding box center [329, 304] width 9 height 9
click at [329, 303] on input "checkbox" at bounding box center [329, 305] width 8 height 8
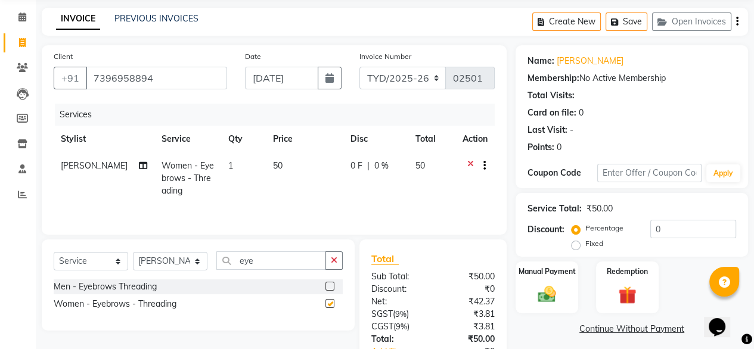
click at [329, 303] on label at bounding box center [329, 303] width 9 height 9
click at [329, 303] on input "checkbox" at bounding box center [329, 304] width 8 height 8
checkbox input "false"
click at [278, 263] on input "eye" at bounding box center [271, 261] width 110 height 18
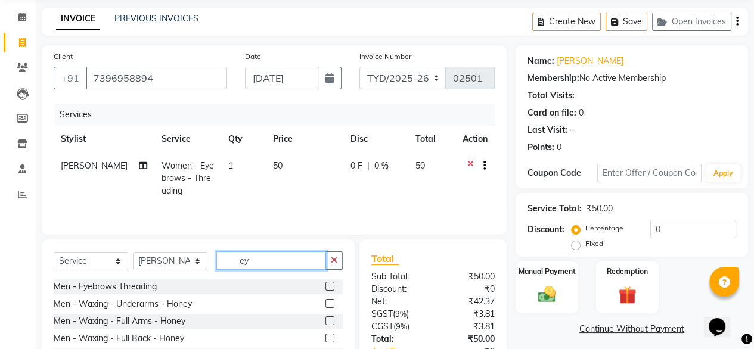
type input "e"
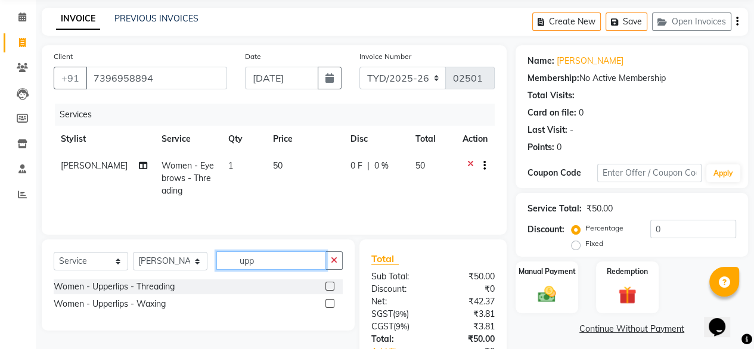
type input "upp"
click at [328, 285] on label at bounding box center [329, 286] width 9 height 9
click at [328, 285] on input "checkbox" at bounding box center [329, 287] width 8 height 8
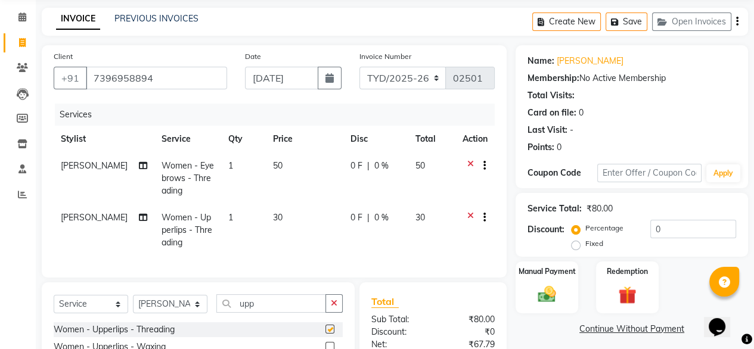
checkbox input "false"
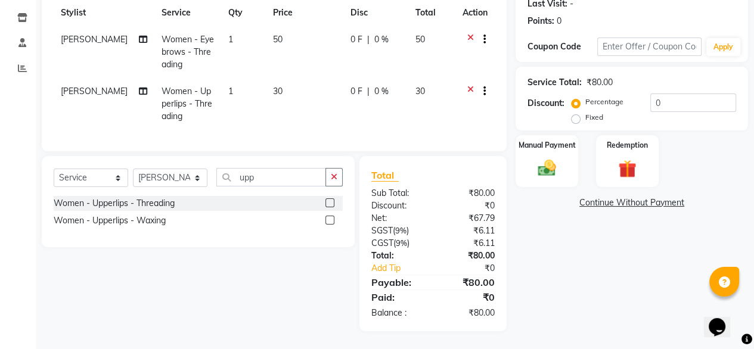
scroll to position [180, 0]
click at [539, 157] on img at bounding box center [547, 167] width 30 height 21
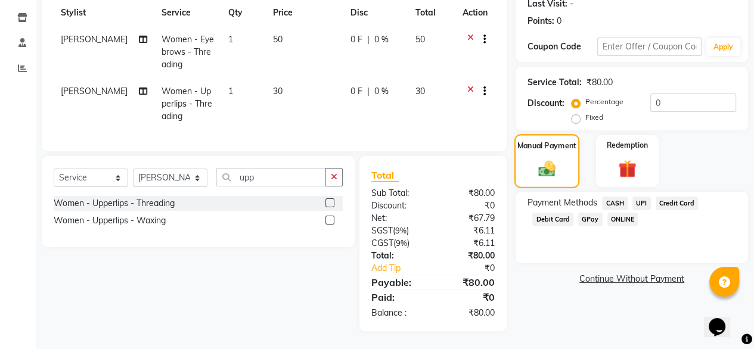
click at [539, 159] on img at bounding box center [547, 169] width 29 height 20
click at [641, 197] on span "UPI" at bounding box center [641, 204] width 18 height 14
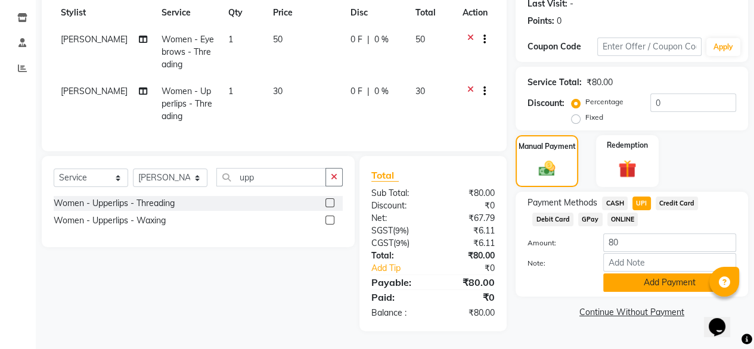
click at [642, 277] on button "Add Payment" at bounding box center [669, 283] width 133 height 18
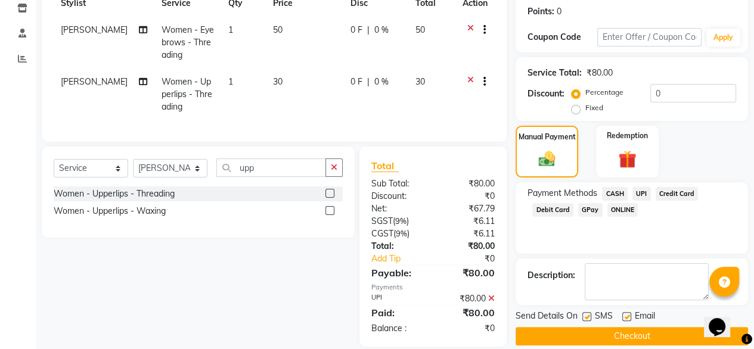
click at [617, 334] on button "Checkout" at bounding box center [632, 336] width 232 height 18
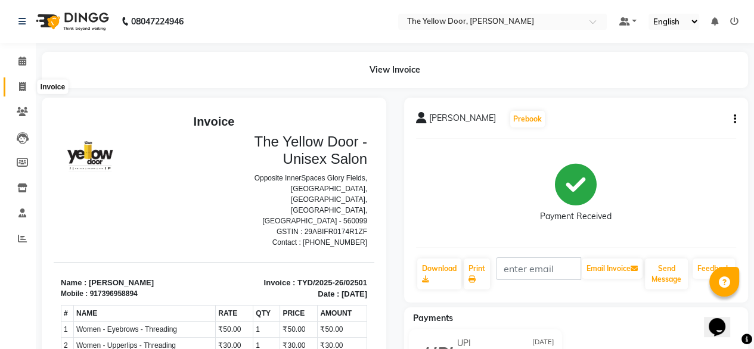
click at [17, 83] on span at bounding box center [22, 87] width 21 height 14
select select "service"
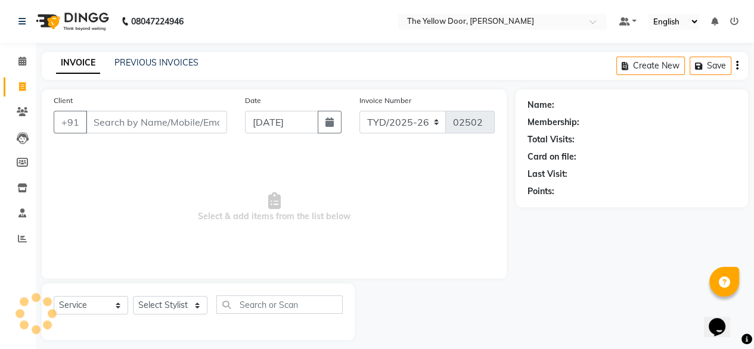
scroll to position [10, 0]
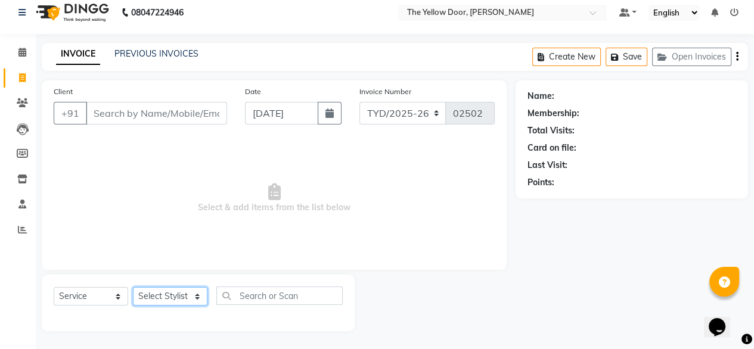
drag, startPoint x: 193, startPoint y: 303, endPoint x: 45, endPoint y: -49, distance: 382.0
click at [45, 0] on html "08047224946 Select Location × The Yellow Door, Anekal Taluk Default Panel My Pa…" at bounding box center [377, 165] width 754 height 349
